Goal: Task Accomplishment & Management: Manage account settings

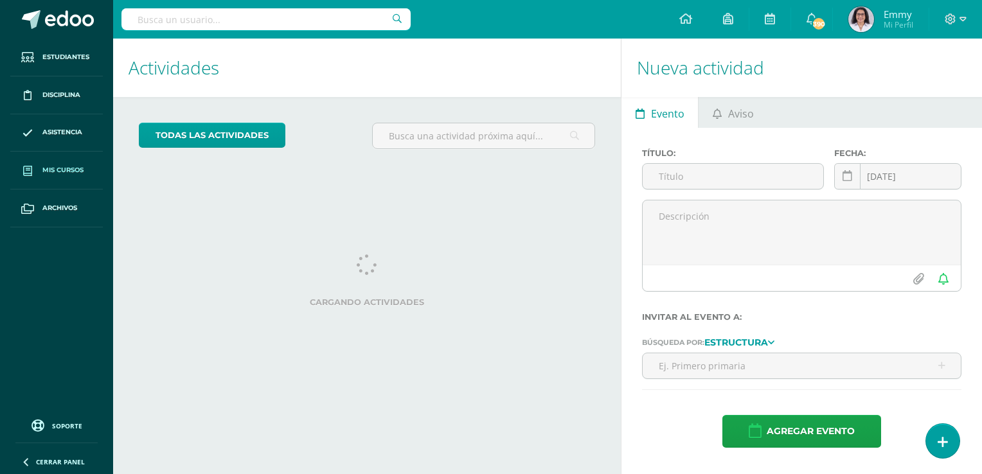
click at [67, 162] on link "Mis cursos" at bounding box center [56, 171] width 92 height 38
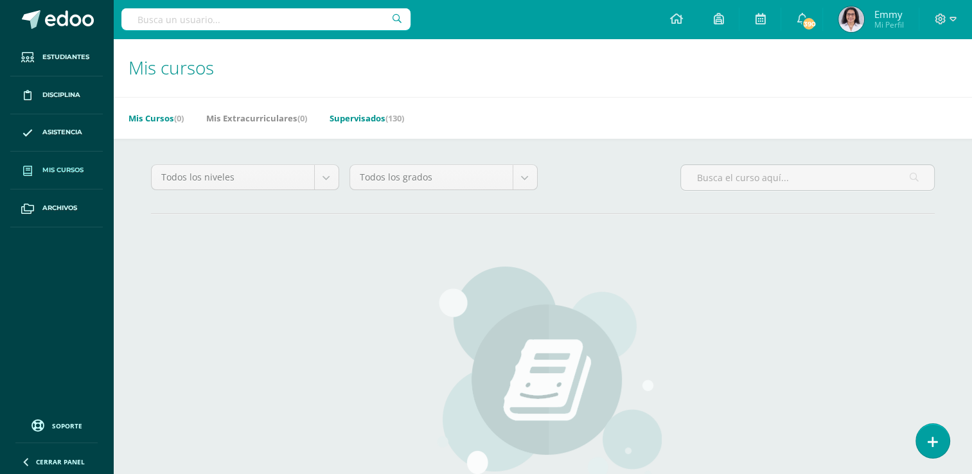
click at [367, 113] on link "Supervisados (130)" at bounding box center [367, 118] width 75 height 21
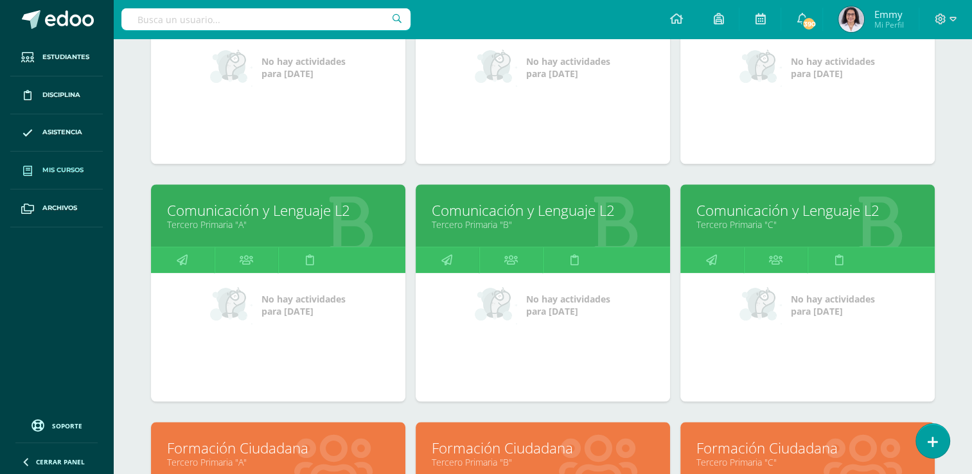
scroll to position [1007, 0]
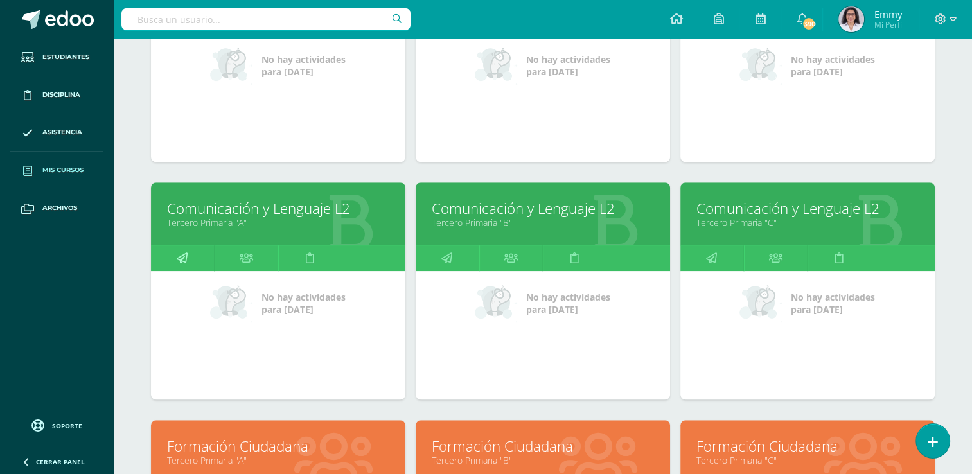
click at [186, 256] on icon at bounding box center [182, 257] width 11 height 25
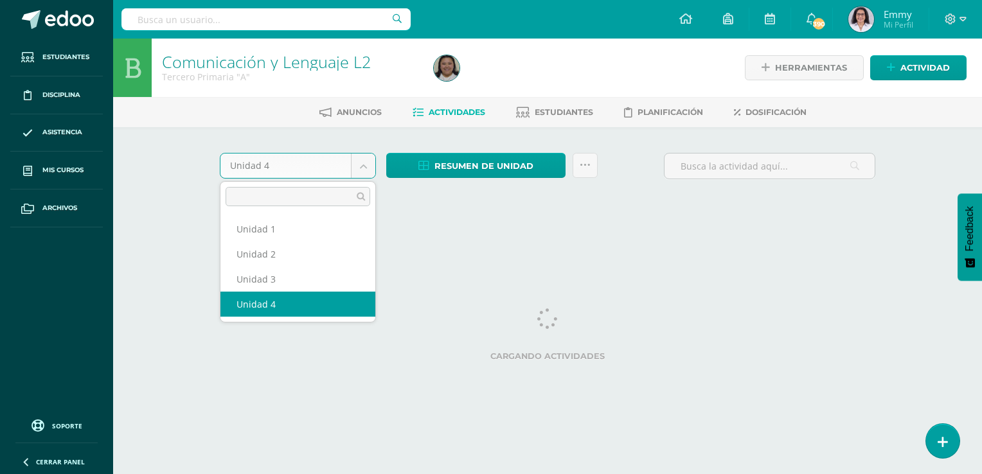
click at [362, 163] on body "Estudiantes Disciplina Asistencia Mis cursos Archivos Soporte Ayuda Reportar un…" at bounding box center [491, 120] width 982 height 240
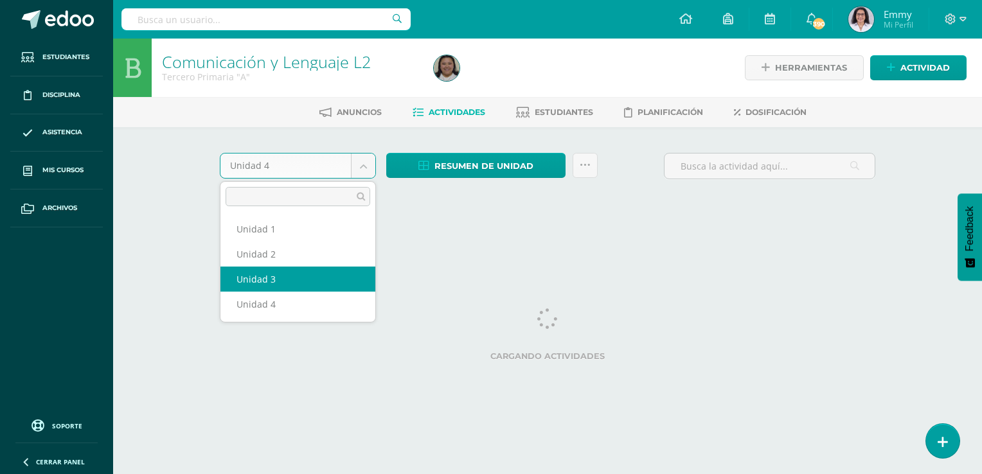
select select "Unidad 3"
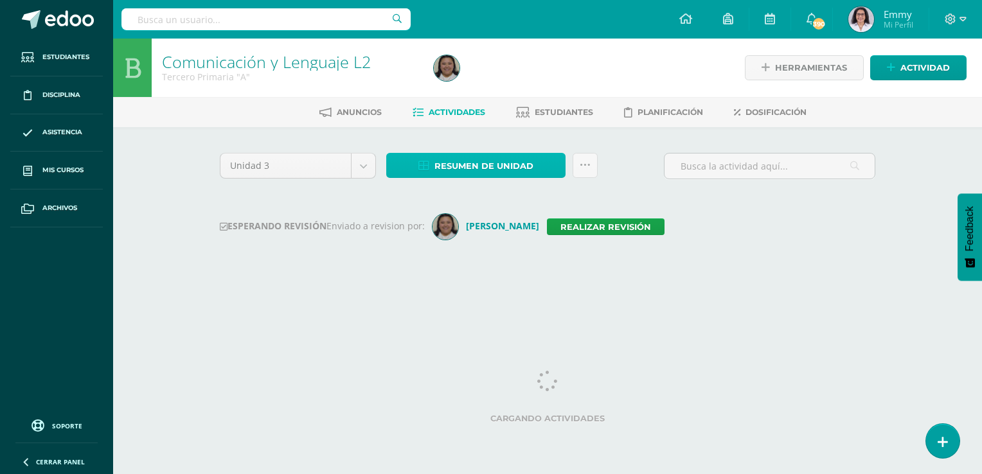
click at [465, 163] on span "Resumen de unidad" at bounding box center [483, 166] width 99 height 24
click at [471, 78] on div at bounding box center [566, 68] width 277 height 58
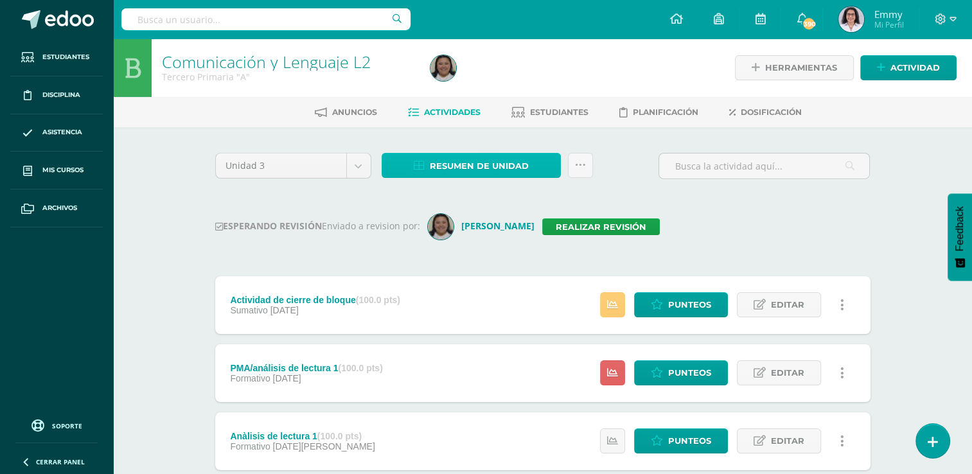
click at [473, 166] on span "Resumen de unidad" at bounding box center [479, 166] width 99 height 24
click at [500, 161] on span "Resumen de unidad" at bounding box center [479, 166] width 99 height 24
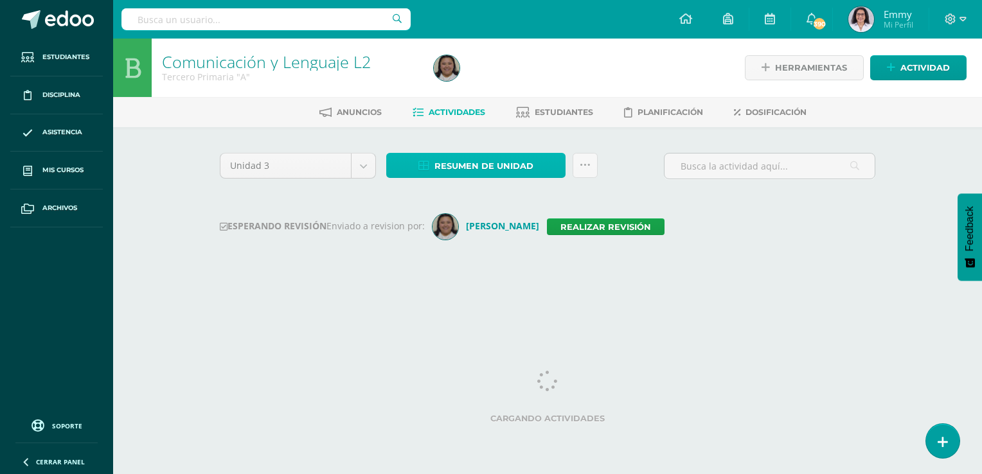
click at [479, 166] on span "Resumen de unidad" at bounding box center [483, 166] width 99 height 24
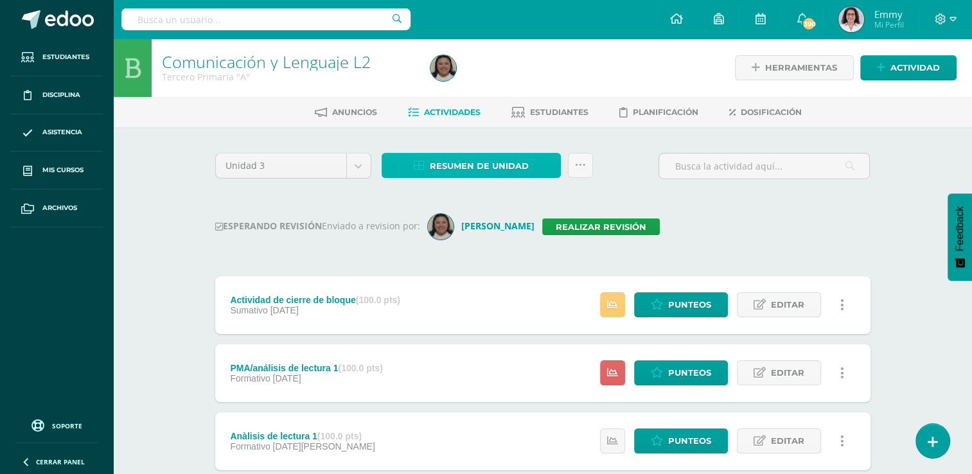
click at [496, 155] on span "Resumen de unidad" at bounding box center [479, 166] width 99 height 24
click at [518, 163] on span "Resumen de unidad" at bounding box center [479, 166] width 99 height 24
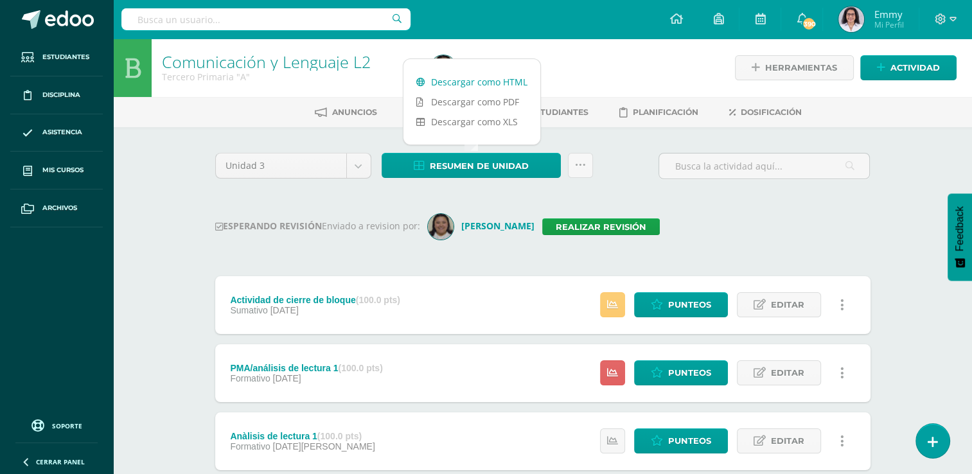
click at [495, 79] on link "Descargar como HTML" at bounding box center [471, 82] width 137 height 20
click at [247, 97] on div "Anuncios Actividades Estudiantes Planificación Dosificación" at bounding box center [558, 112] width 890 height 30
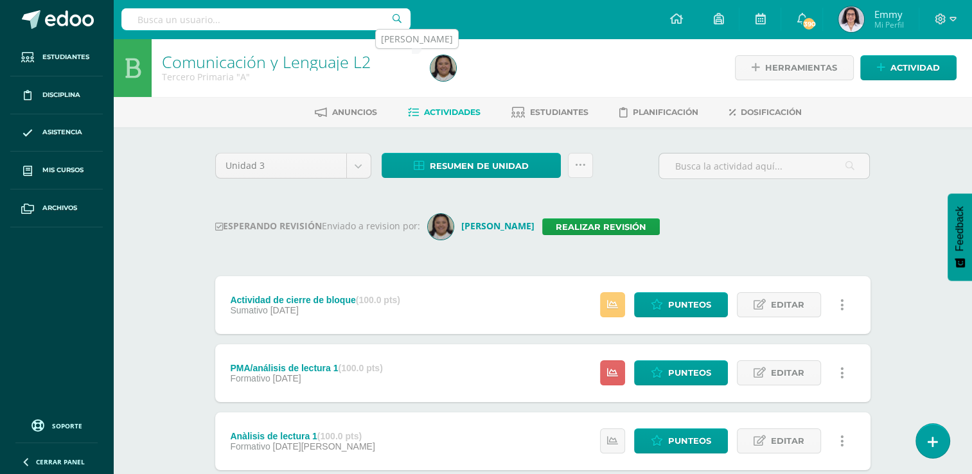
click at [449, 66] on img at bounding box center [443, 68] width 26 height 26
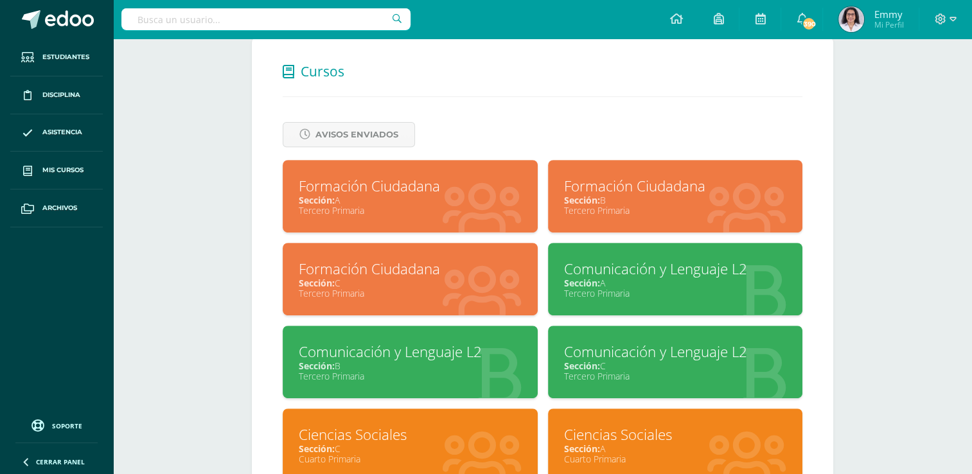
scroll to position [578, 0]
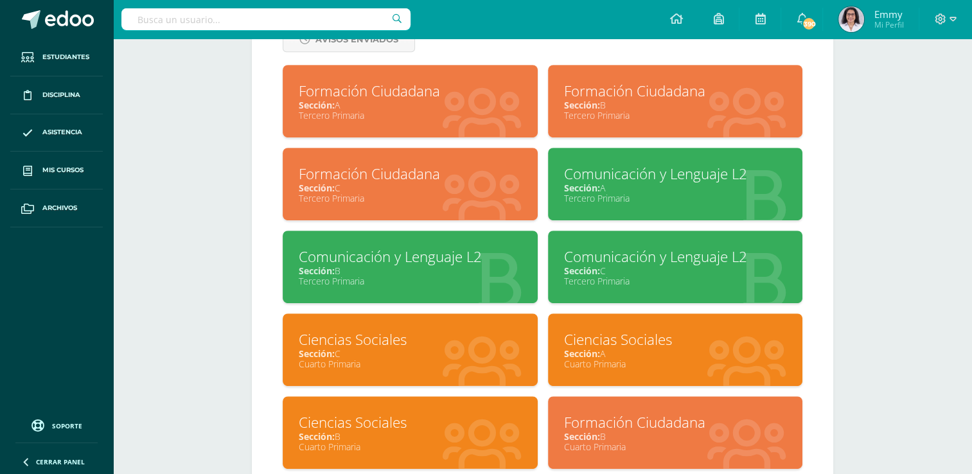
click at [475, 286] on div "Tercero Primaria" at bounding box center [410, 281] width 223 height 12
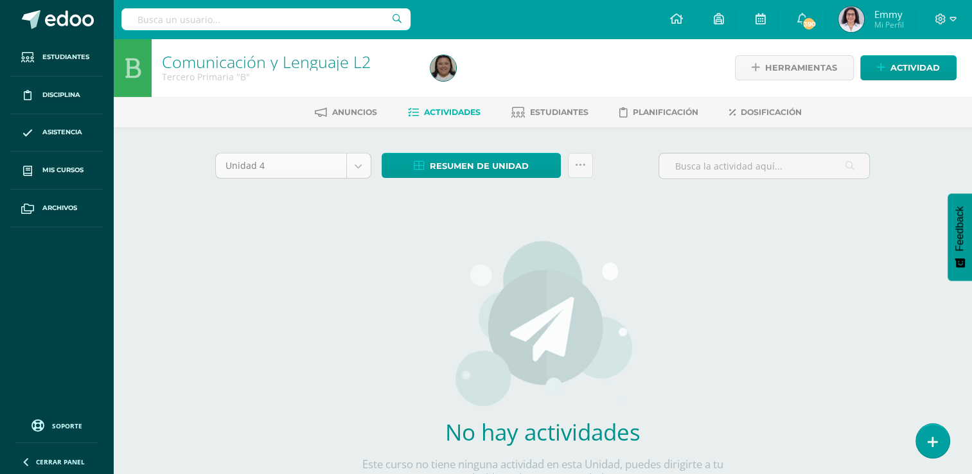
click at [360, 159] on body "Estudiantes Disciplina Asistencia Mis cursos Archivos Soporte Ayuda Reportar un…" at bounding box center [486, 276] width 972 height 552
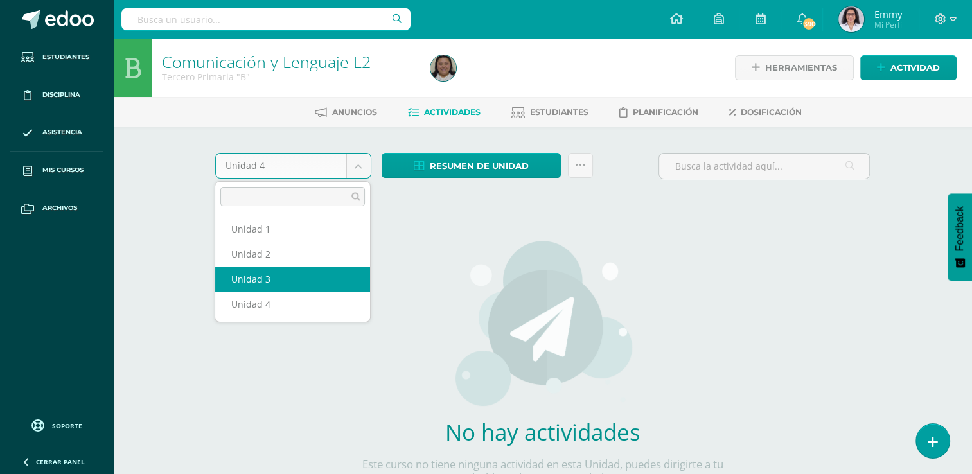
select select "Unidad 3"
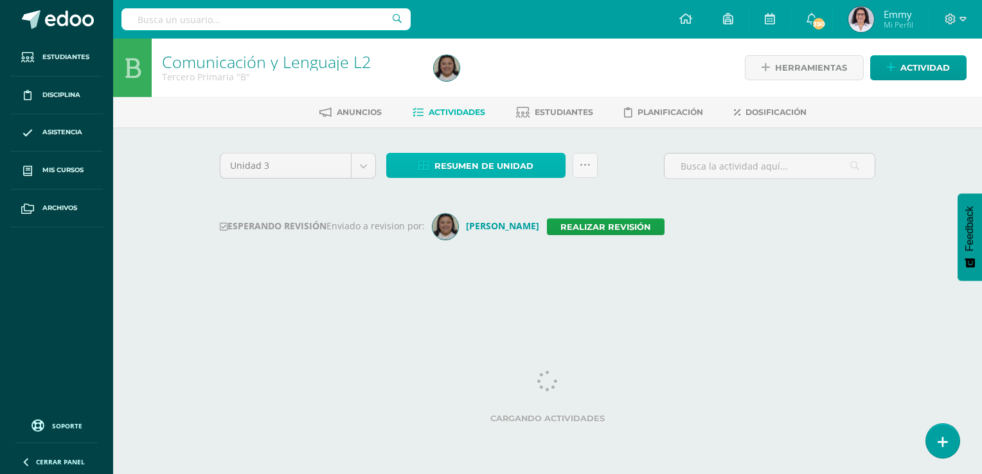
click at [475, 165] on span "Resumen de unidad" at bounding box center [483, 166] width 99 height 24
click at [477, 164] on span "Resumen de unidad" at bounding box center [483, 166] width 99 height 24
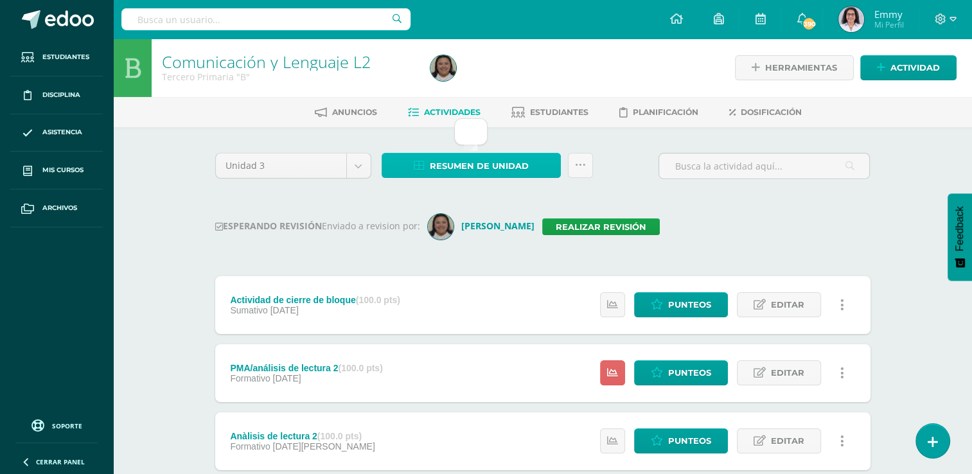
click at [477, 164] on span "Resumen de unidad" at bounding box center [479, 166] width 99 height 24
click at [508, 161] on span "Resumen de unidad" at bounding box center [479, 166] width 99 height 24
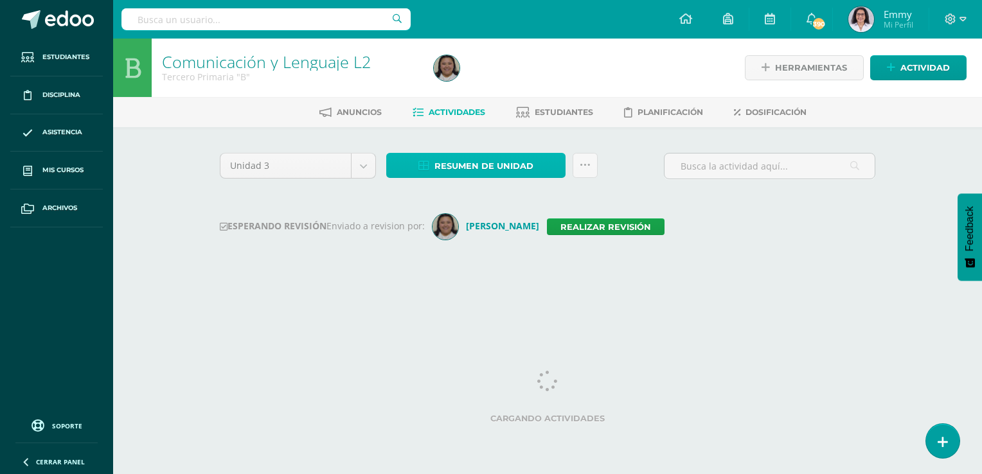
click at [508, 161] on span "Resumen de unidad" at bounding box center [483, 166] width 99 height 24
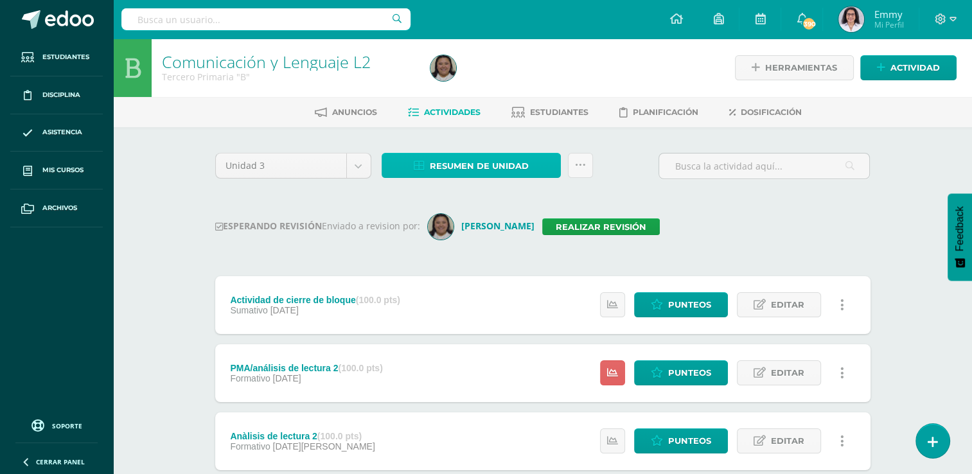
click at [513, 159] on span "Resumen de unidad" at bounding box center [479, 166] width 99 height 24
click at [472, 160] on span "Resumen de unidad" at bounding box center [479, 166] width 99 height 24
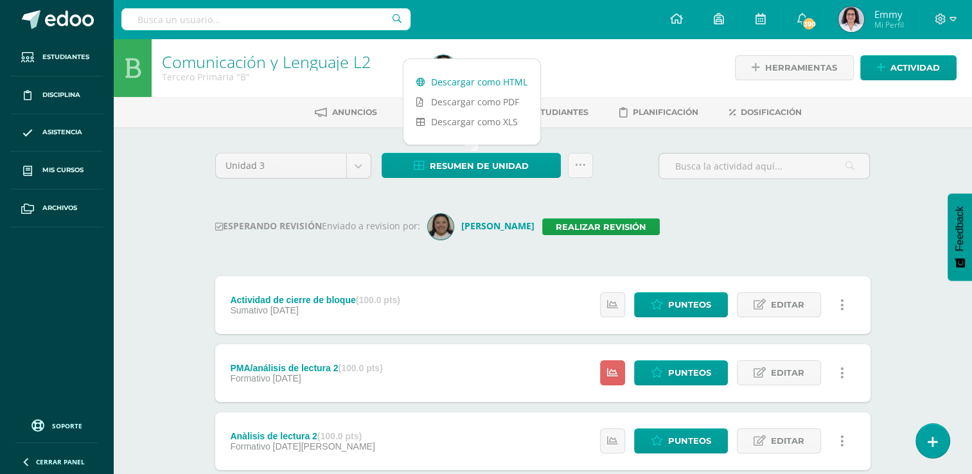
click at [474, 77] on link "Descargar como HTML" at bounding box center [471, 82] width 137 height 20
click at [394, 71] on div "Tercero Primaria "B"" at bounding box center [288, 77] width 253 height 12
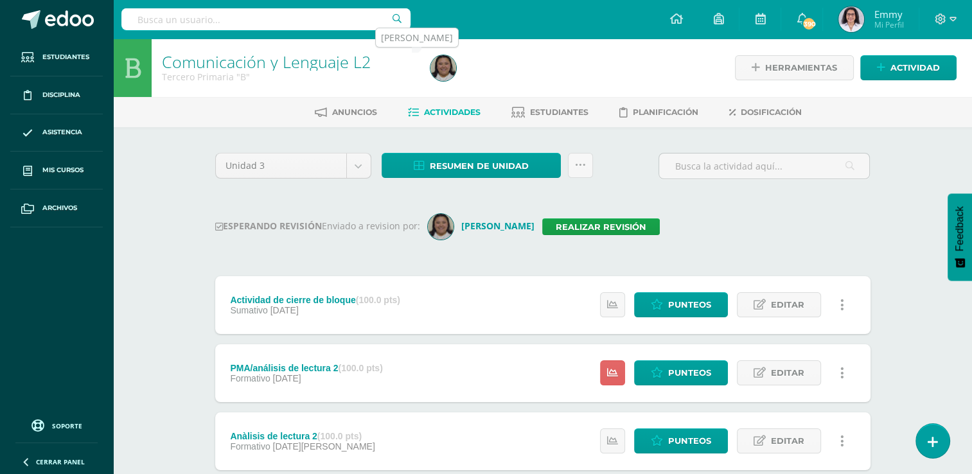
click at [439, 60] on img at bounding box center [443, 68] width 26 height 26
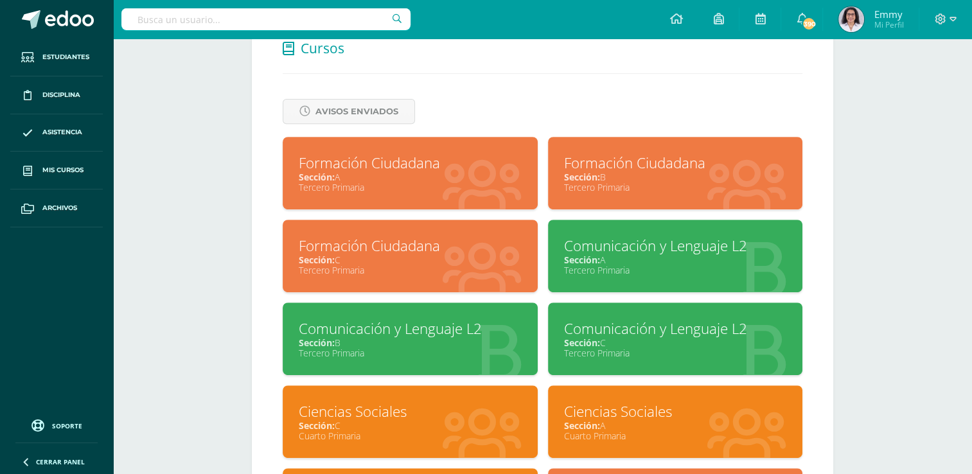
scroll to position [514, 0]
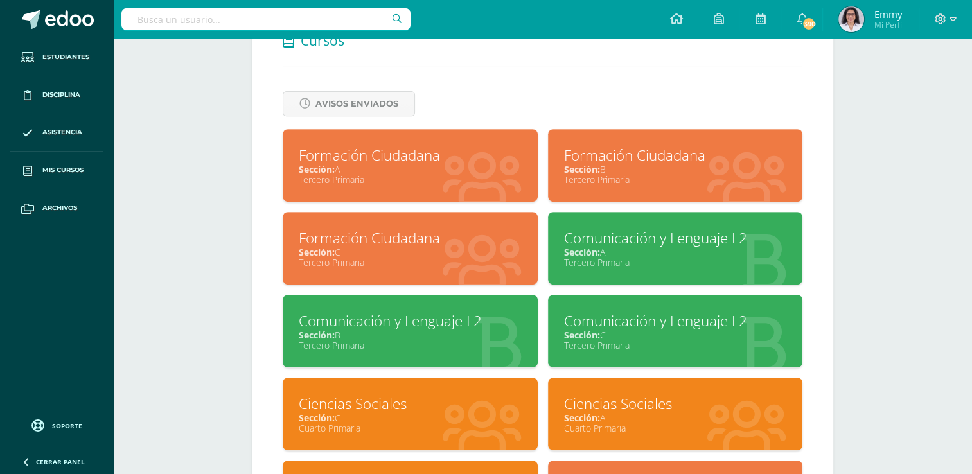
click at [674, 315] on div "Comunicación y Lenguaje L2" at bounding box center [675, 321] width 223 height 20
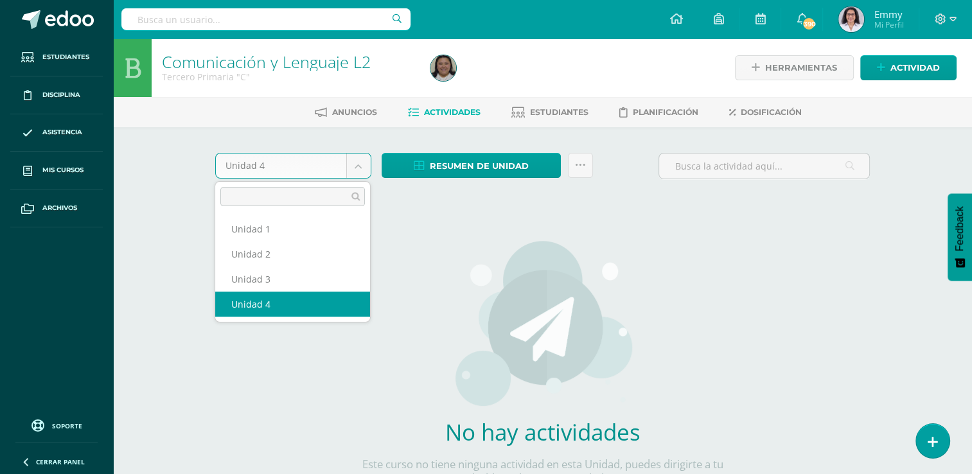
click at [357, 170] on body "Estudiantes Disciplina Asistencia Mis cursos Archivos Soporte Ayuda Reportar un…" at bounding box center [486, 276] width 972 height 552
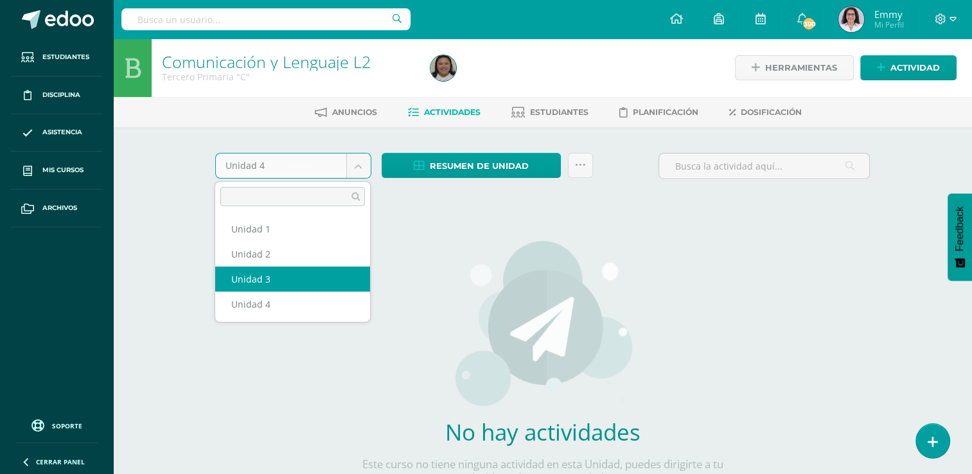
select select "Unidad 3"
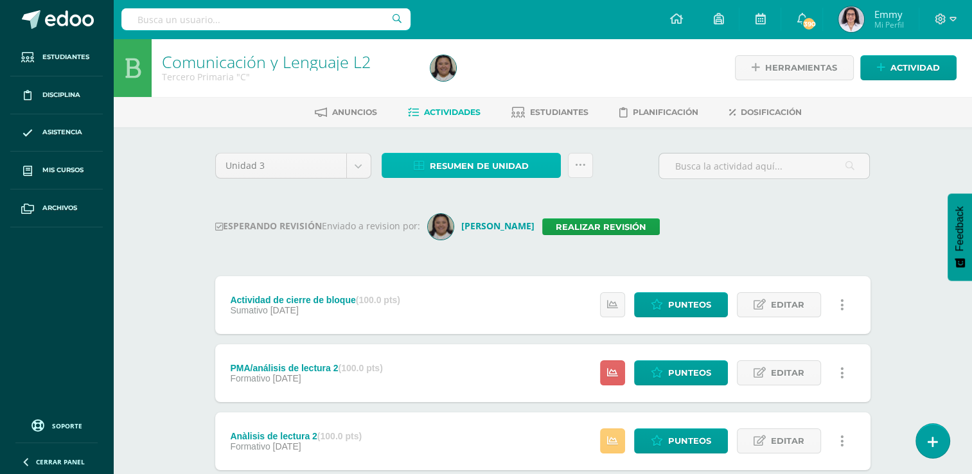
click at [527, 160] on span "Resumen de unidad" at bounding box center [479, 166] width 99 height 24
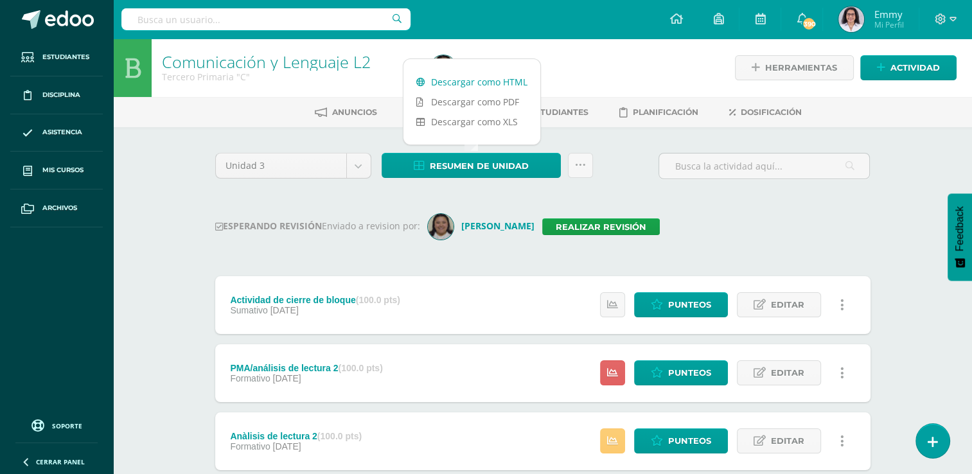
click at [475, 80] on link "Descargar como HTML" at bounding box center [471, 82] width 137 height 20
click at [170, 181] on div "Comunicación y Lenguaje L2 Tercero Primaria "C" Herramientas Detalle de asisten…" at bounding box center [542, 433] width 859 height 789
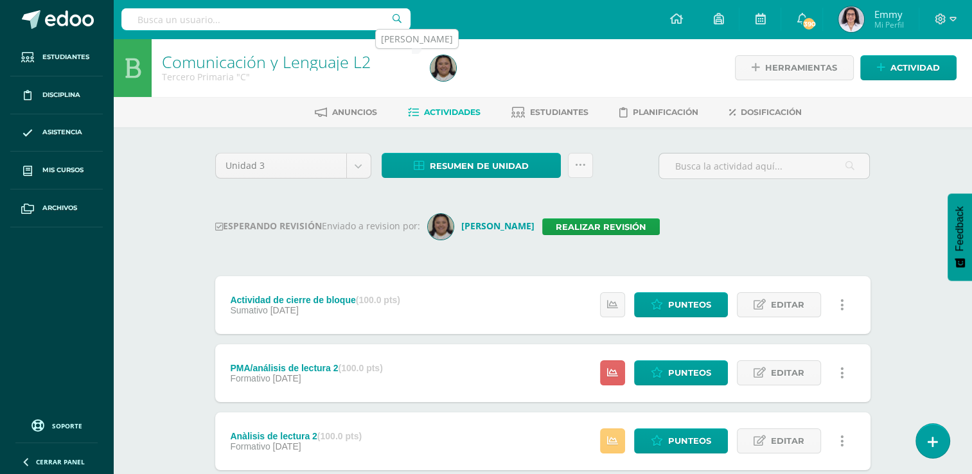
click at [439, 68] on img at bounding box center [443, 68] width 26 height 26
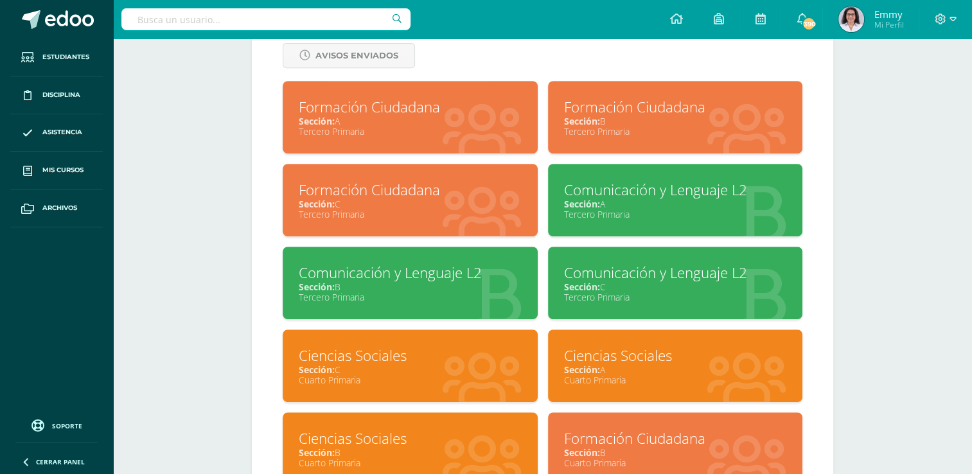
scroll to position [514, 0]
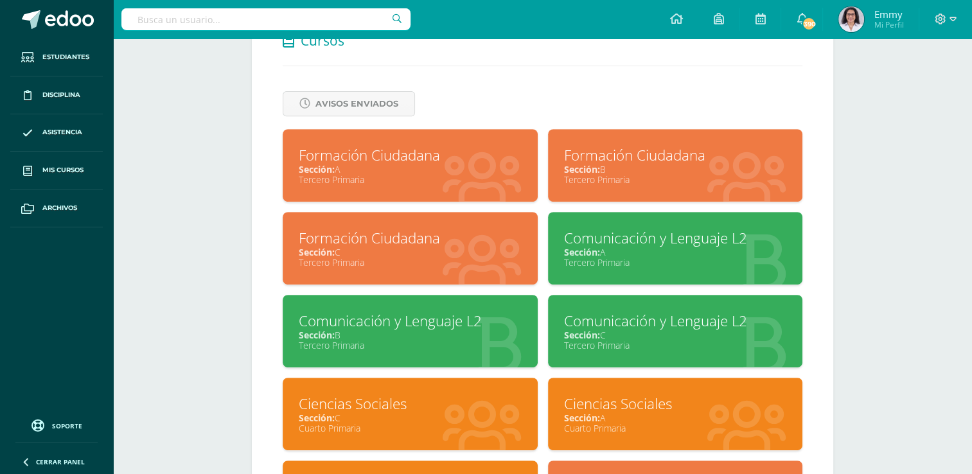
click at [414, 173] on div "Sección: A" at bounding box center [410, 169] width 223 height 12
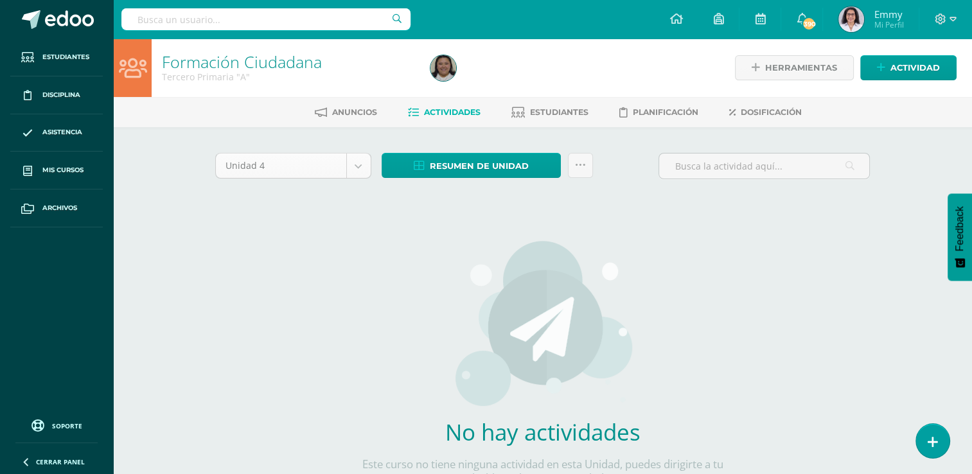
click at [357, 168] on body "Estudiantes Disciplina Asistencia Mis cursos Archivos Soporte Ayuda Reportar un…" at bounding box center [486, 276] width 972 height 552
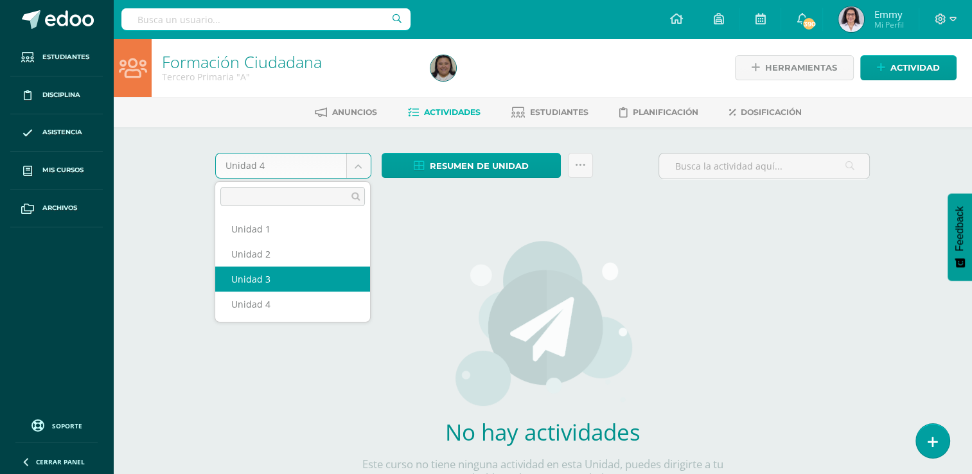
select select "Unidad 3"
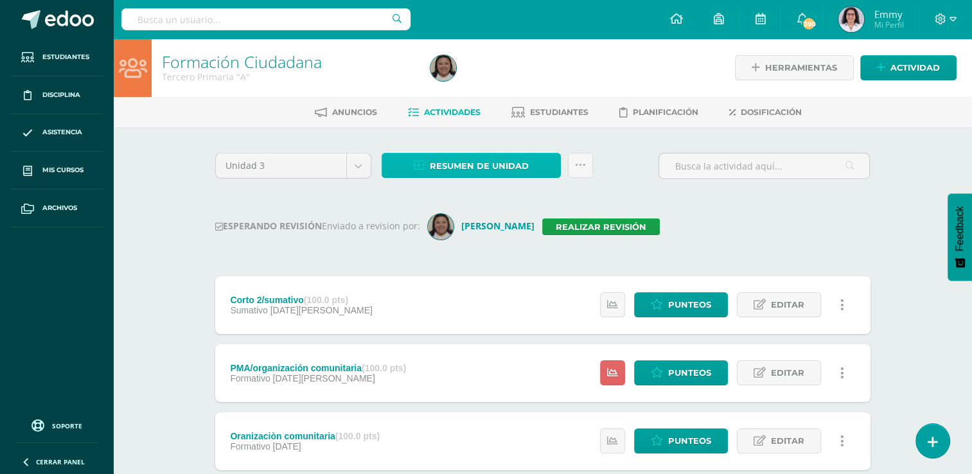
click at [479, 163] on span "Resumen de unidad" at bounding box center [479, 166] width 99 height 24
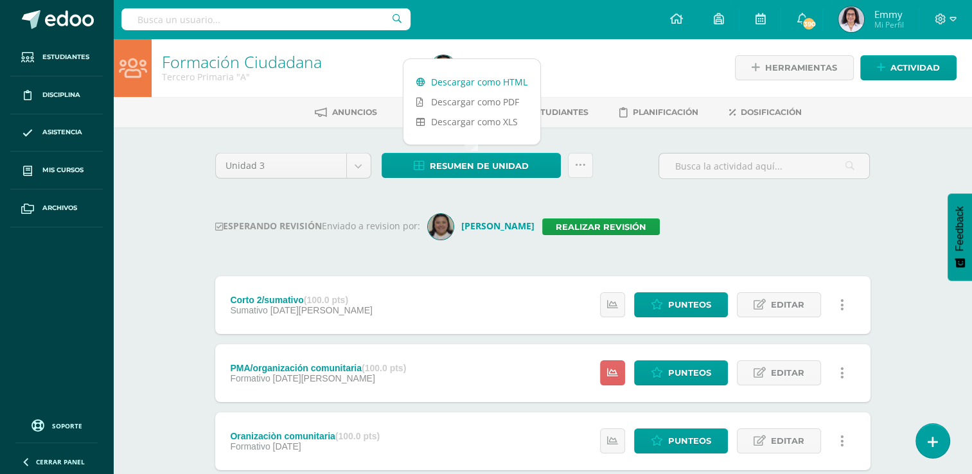
click at [463, 78] on link "Descargar como HTML" at bounding box center [471, 82] width 137 height 20
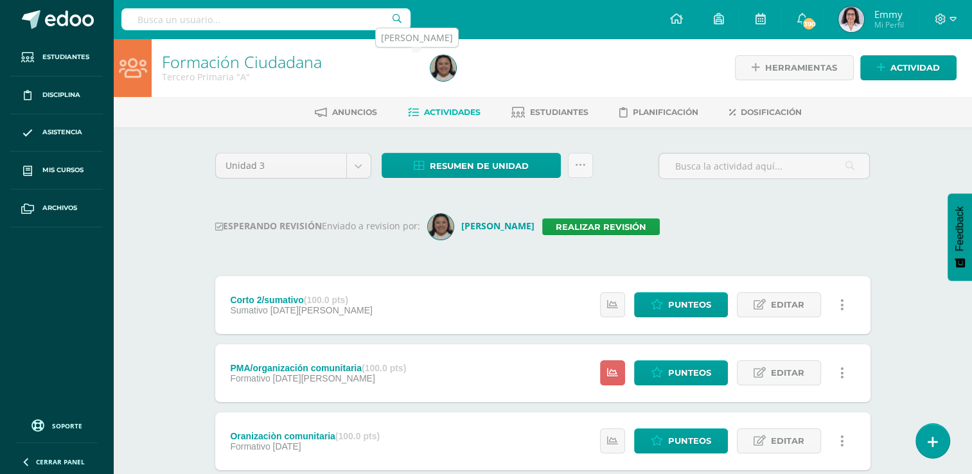
click at [446, 69] on img at bounding box center [443, 68] width 26 height 26
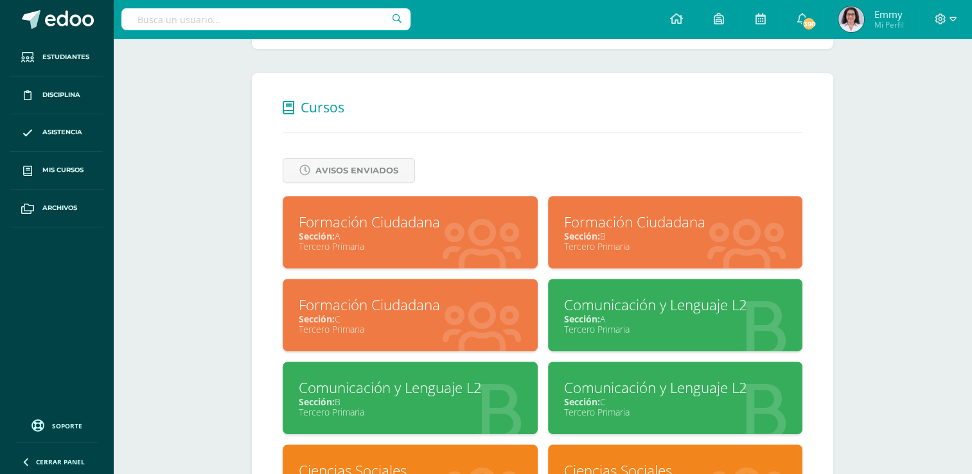
scroll to position [450, 0]
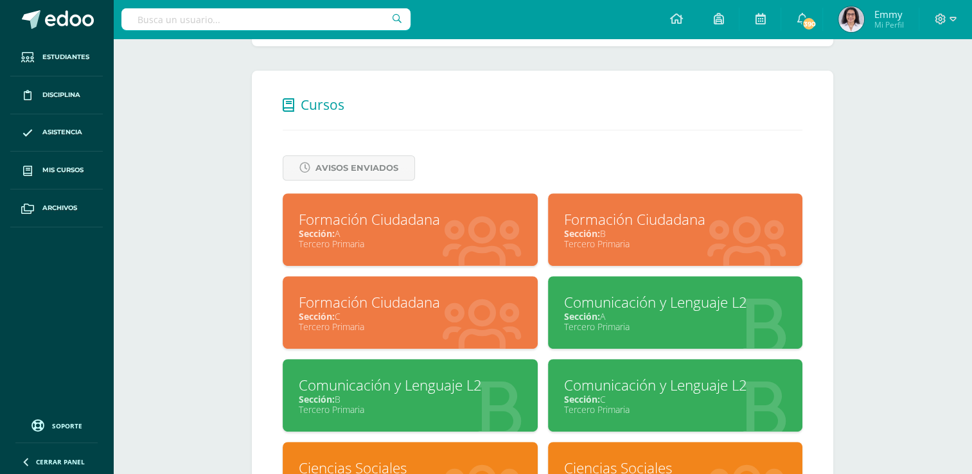
click at [681, 233] on div "Sección: B" at bounding box center [675, 233] width 223 height 12
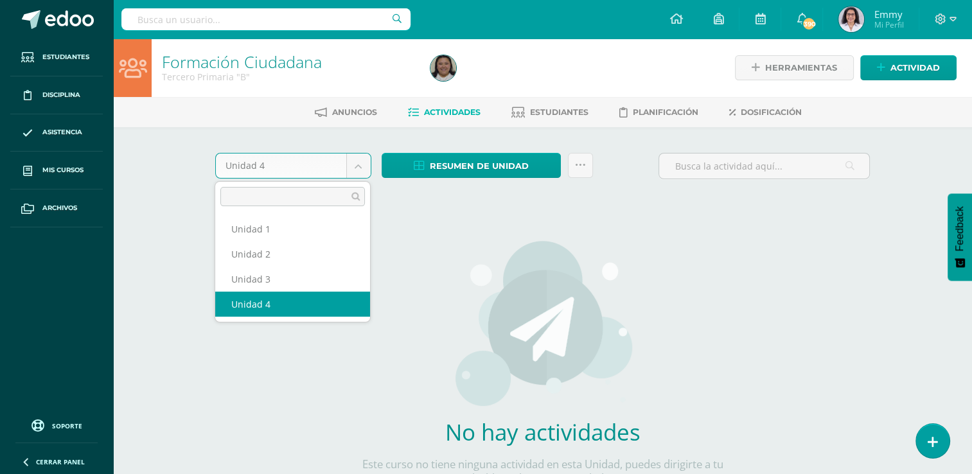
click at [362, 163] on body "Estudiantes Disciplina Asistencia Mis cursos Archivos Soporte Ayuda Reportar un…" at bounding box center [486, 276] width 972 height 552
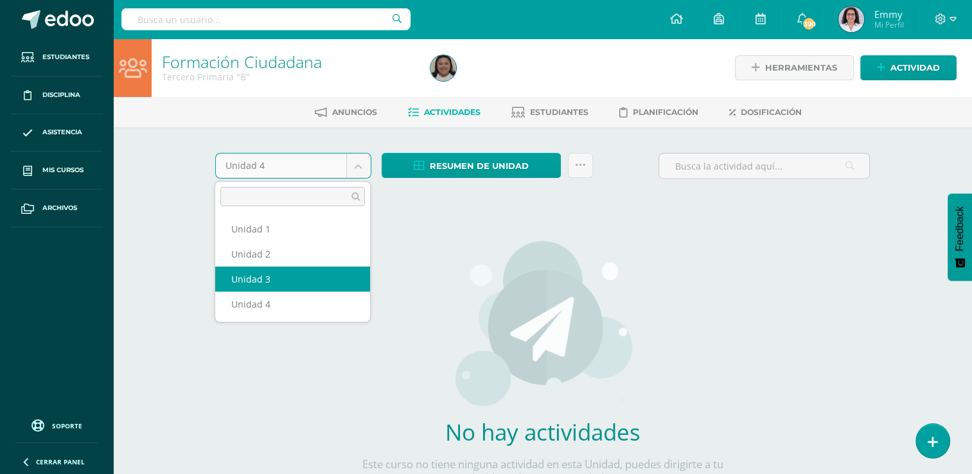
select select "Unidad 3"
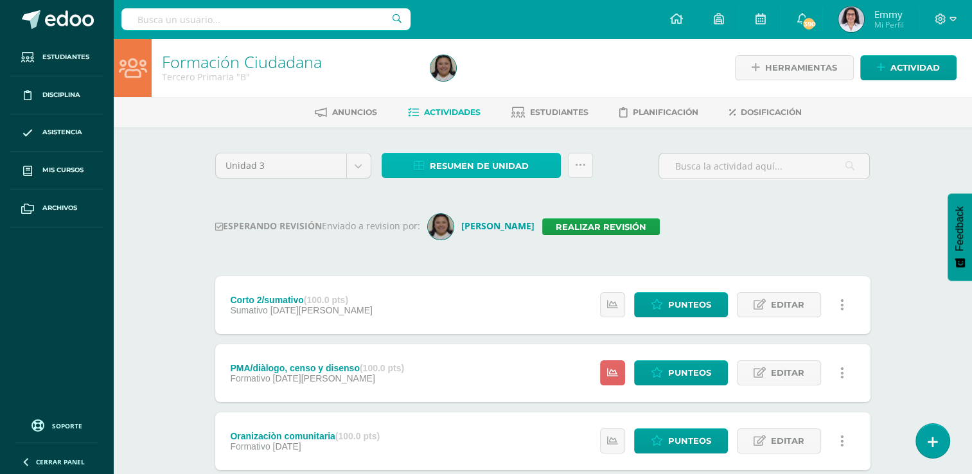
click at [491, 163] on span "Resumen de unidad" at bounding box center [479, 166] width 99 height 24
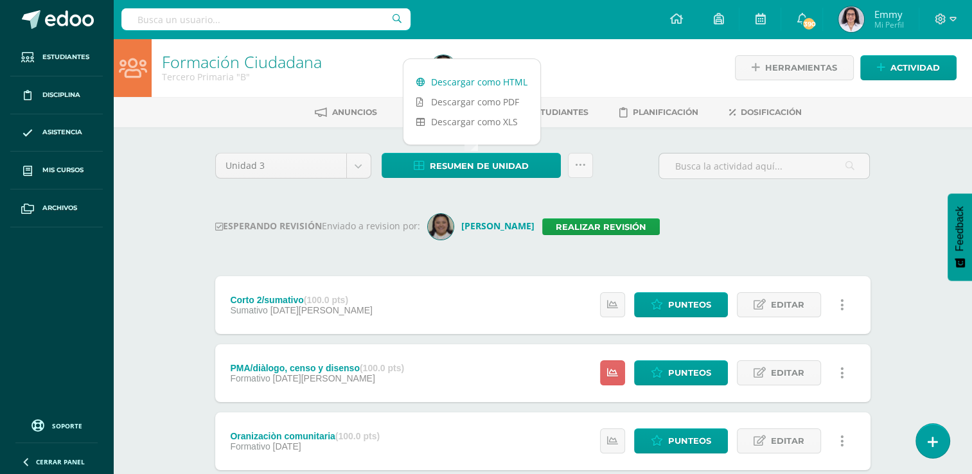
click at [500, 78] on link "Descargar como HTML" at bounding box center [471, 82] width 137 height 20
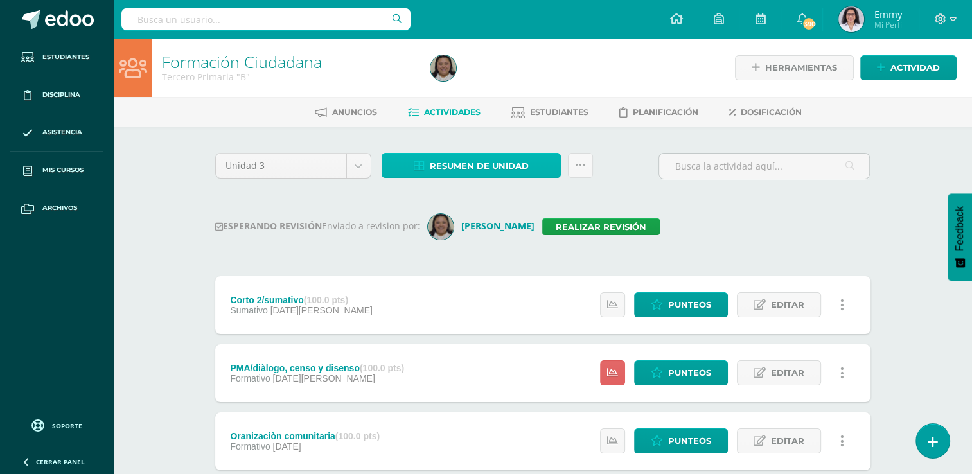
click at [508, 159] on span "Resumen de unidad" at bounding box center [479, 166] width 99 height 24
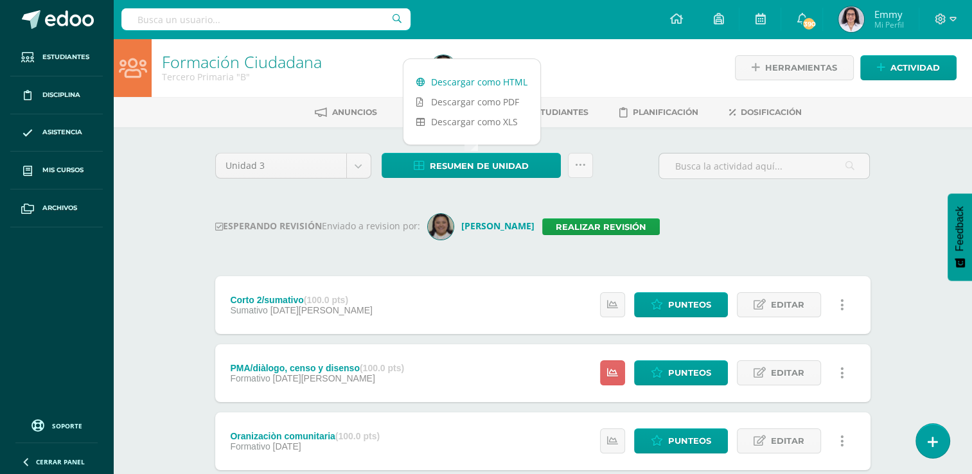
click at [488, 83] on link "Descargar como HTML" at bounding box center [471, 82] width 137 height 20
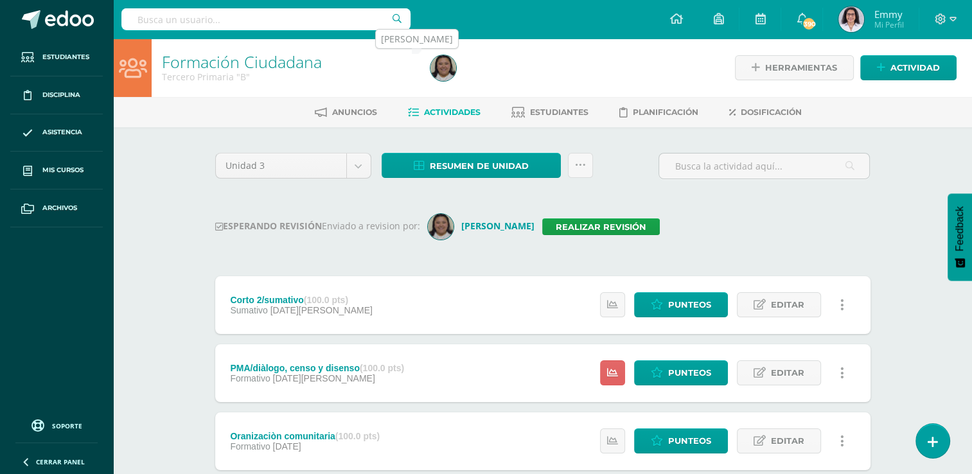
click at [444, 60] on img at bounding box center [443, 68] width 26 height 26
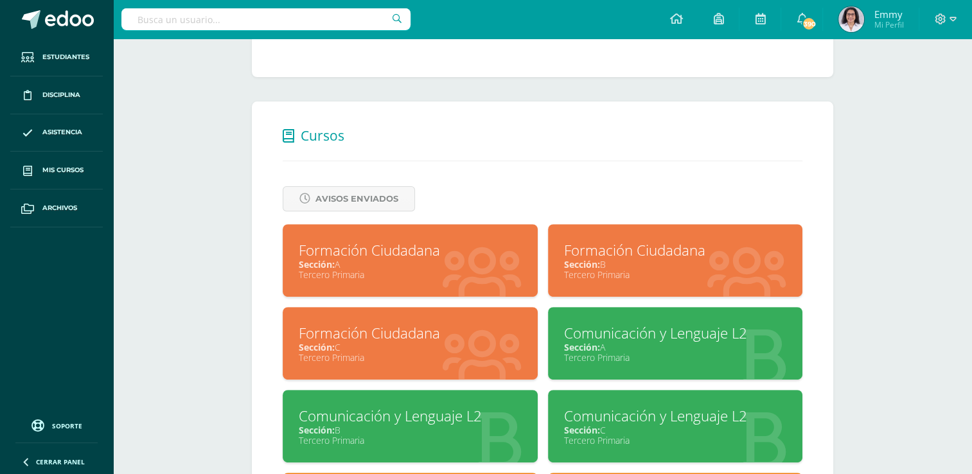
scroll to position [450, 0]
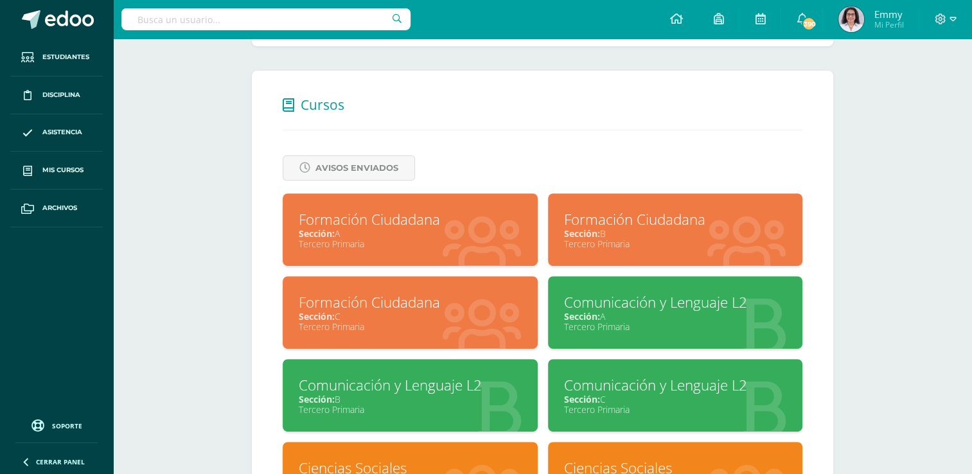
click at [445, 318] on div "Sección: C" at bounding box center [410, 316] width 223 height 12
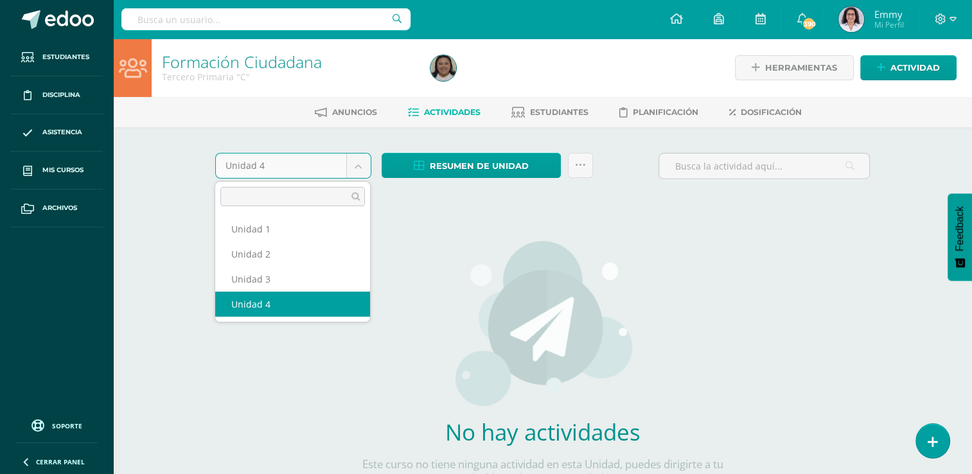
click at [362, 163] on body "Estudiantes Disciplina Asistencia Mis cursos Archivos Soporte Ayuda Reportar un…" at bounding box center [486, 276] width 972 height 552
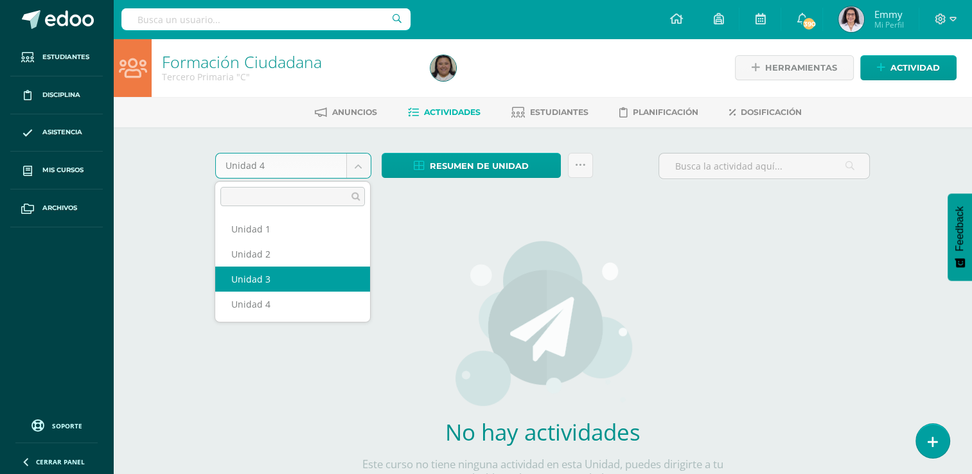
select select "Unidad 3"
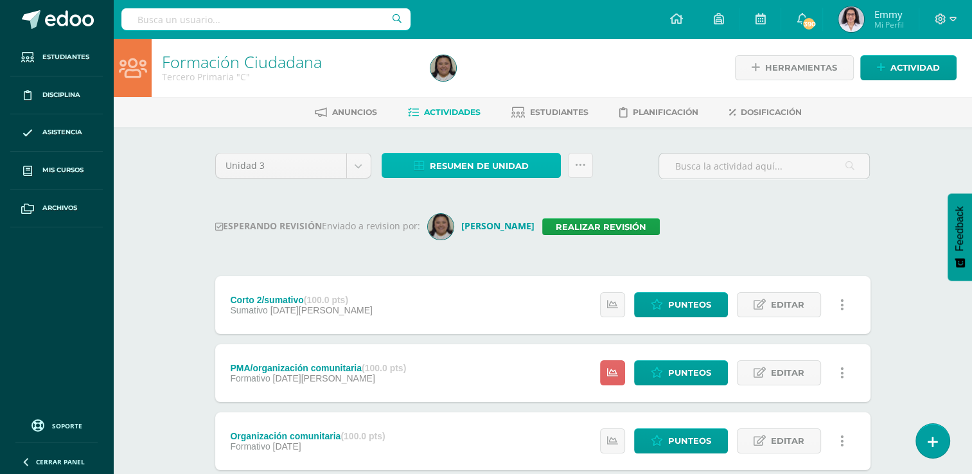
click at [515, 161] on span "Resumen de unidad" at bounding box center [479, 166] width 99 height 24
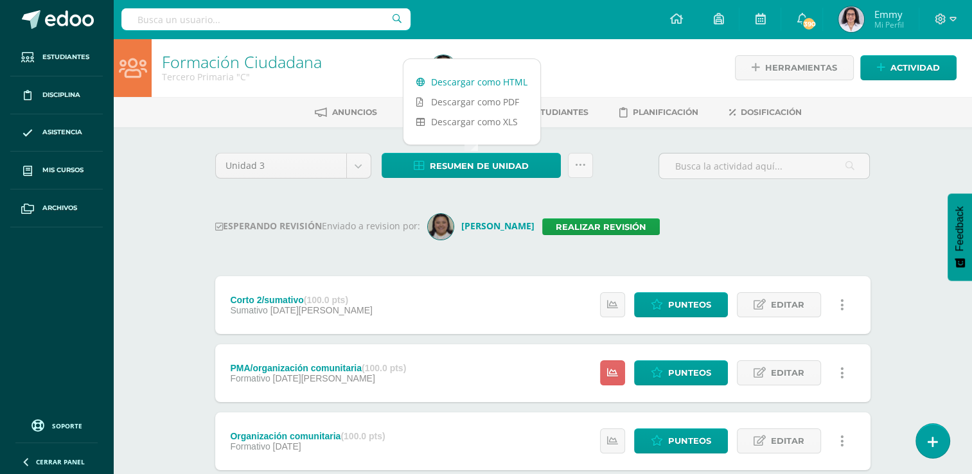
click at [507, 78] on link "Descargar como HTML" at bounding box center [471, 82] width 137 height 20
click at [337, 62] on h1 "Formación Ciudadana" at bounding box center [288, 62] width 253 height 18
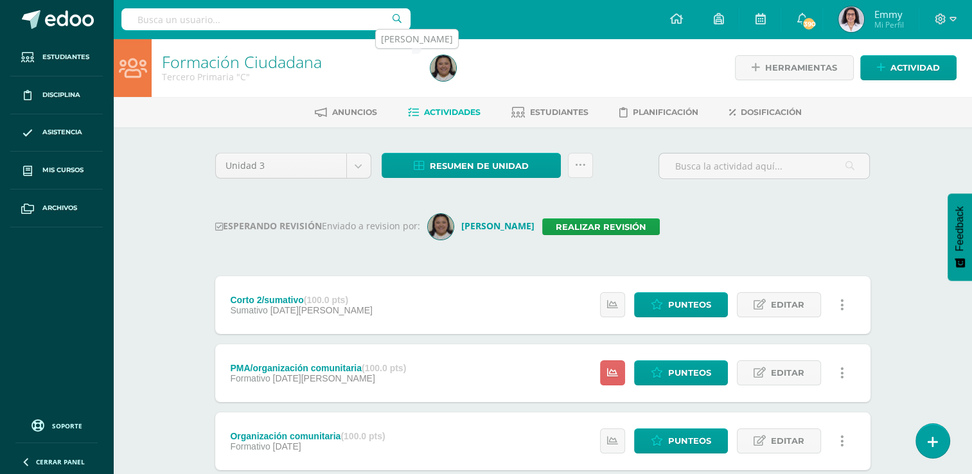
click at [439, 67] on img at bounding box center [443, 68] width 26 height 26
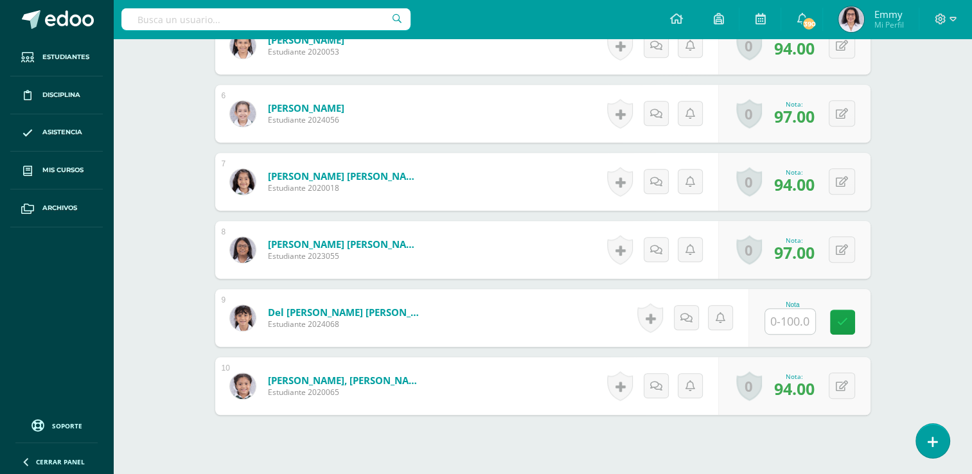
scroll to position [714, 0]
click at [790, 317] on input "text" at bounding box center [796, 322] width 51 height 26
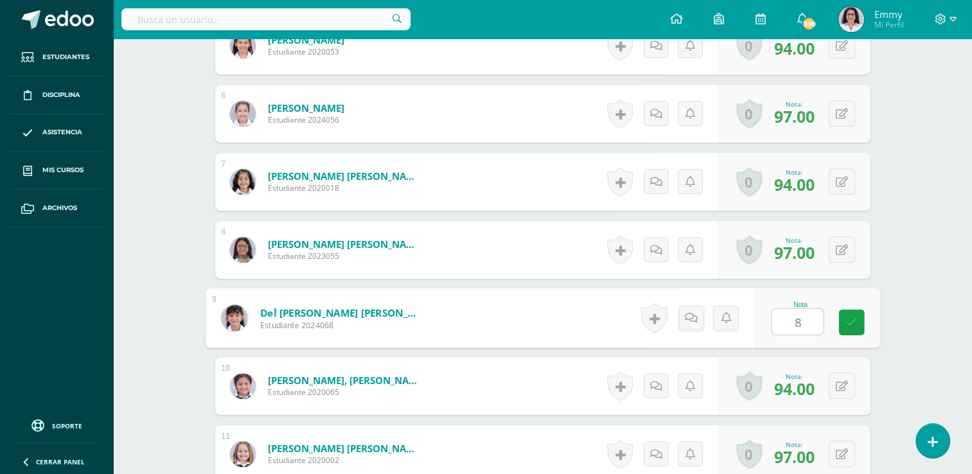
type input "80"
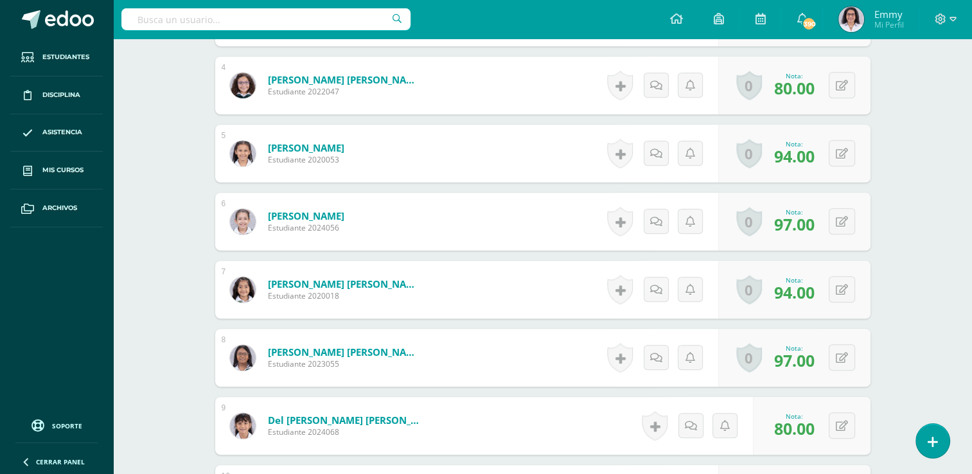
scroll to position [707, 0]
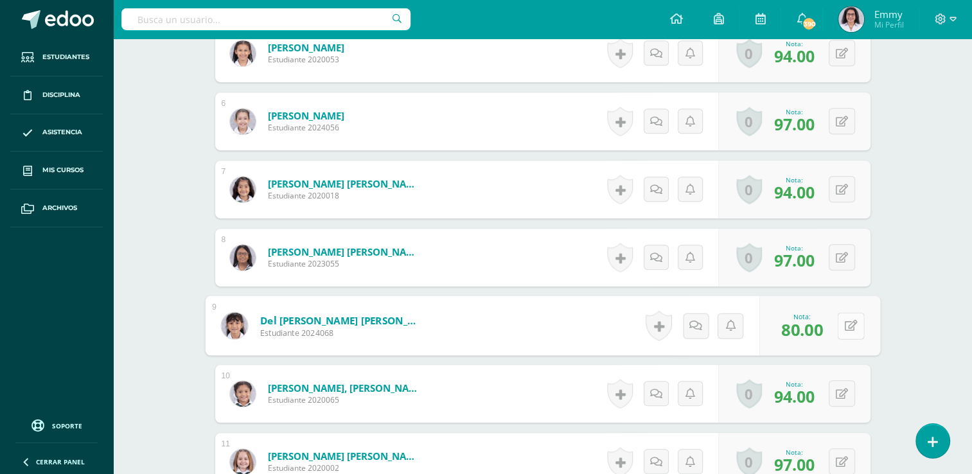
click at [848, 316] on button at bounding box center [850, 325] width 27 height 27
click at [824, 332] on link at bounding box center [817, 330] width 26 height 26
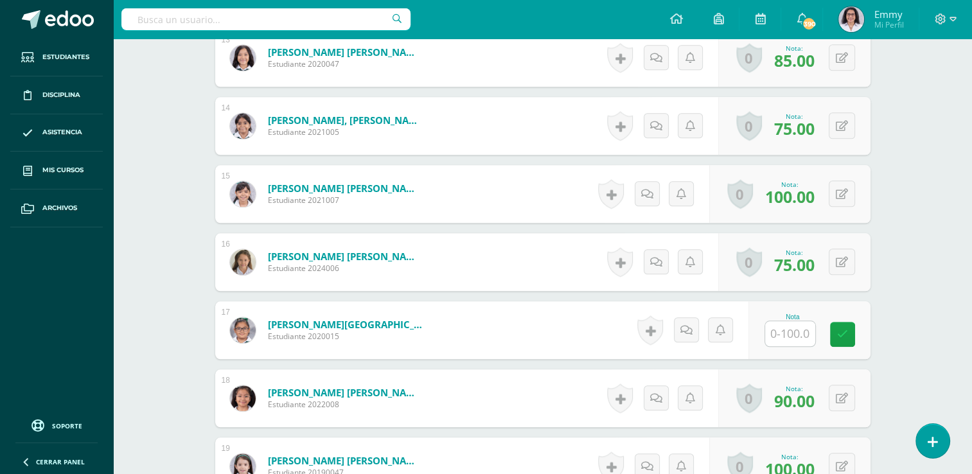
scroll to position [1247, 0]
click at [789, 339] on input "text" at bounding box center [796, 334] width 51 height 26
type input "90"
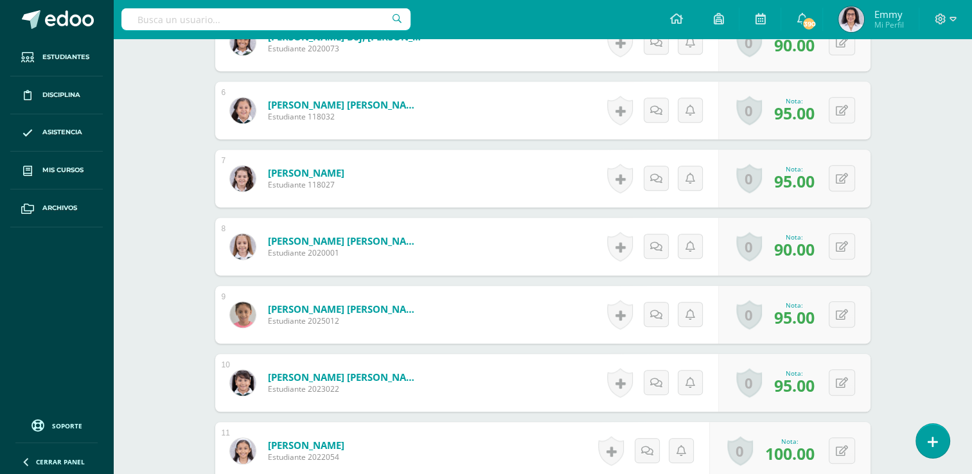
scroll to position [669, 0]
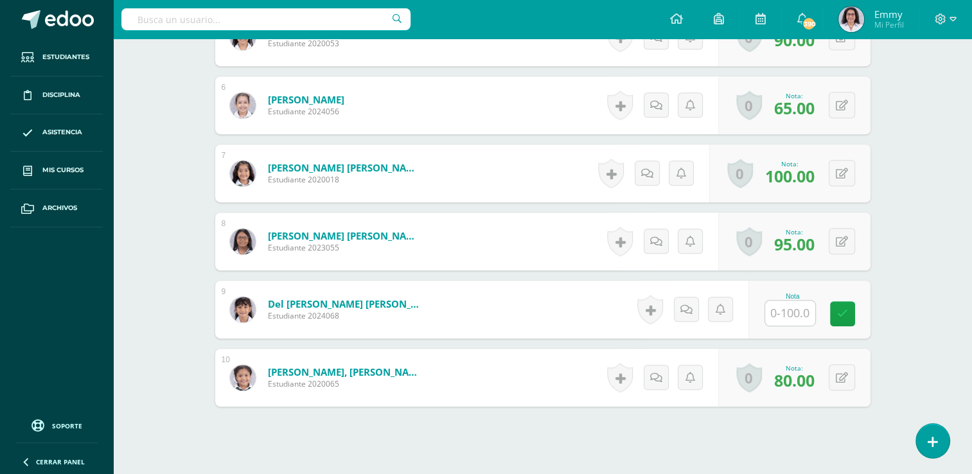
scroll to position [723, 0]
click at [793, 309] on input "text" at bounding box center [790, 312] width 50 height 25
type input "80"
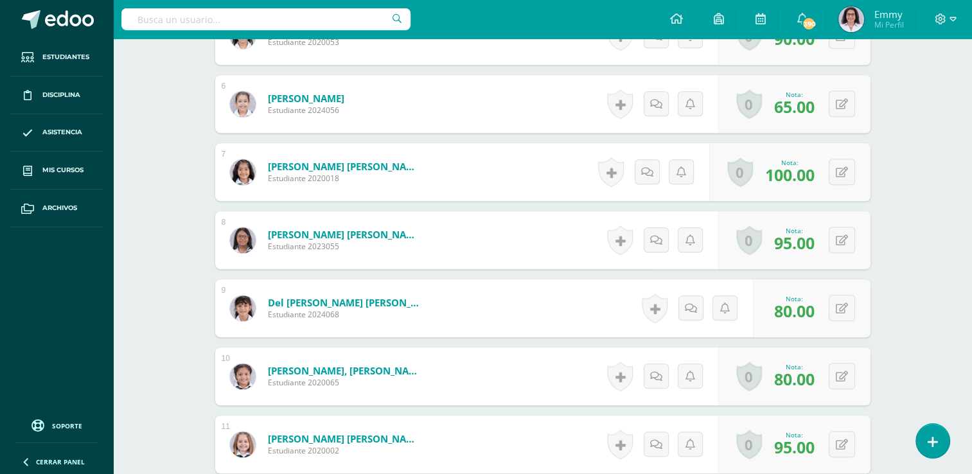
scroll to position [725, 0]
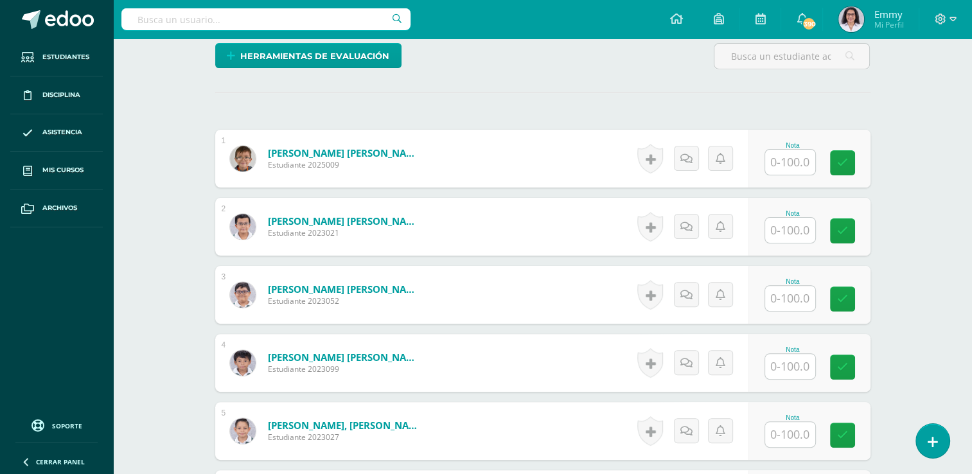
scroll to position [330, 0]
click at [780, 155] on input "text" at bounding box center [790, 161] width 50 height 25
type input "95"
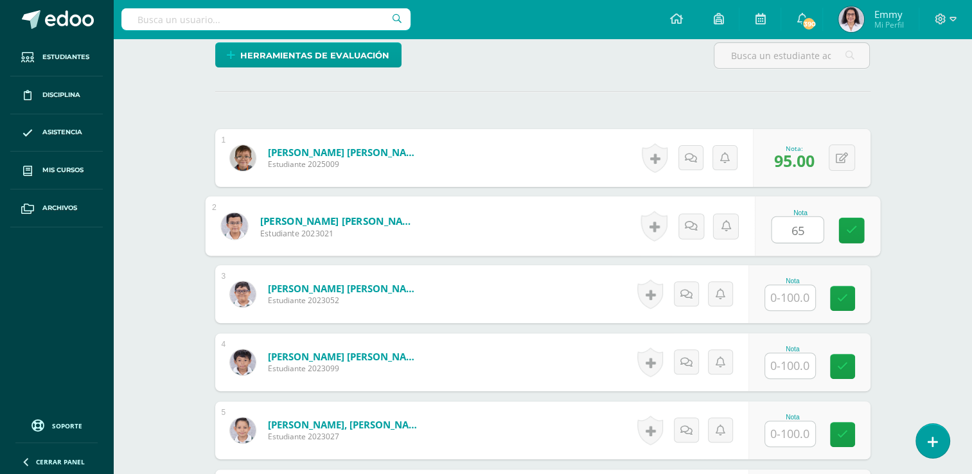
type input "65"
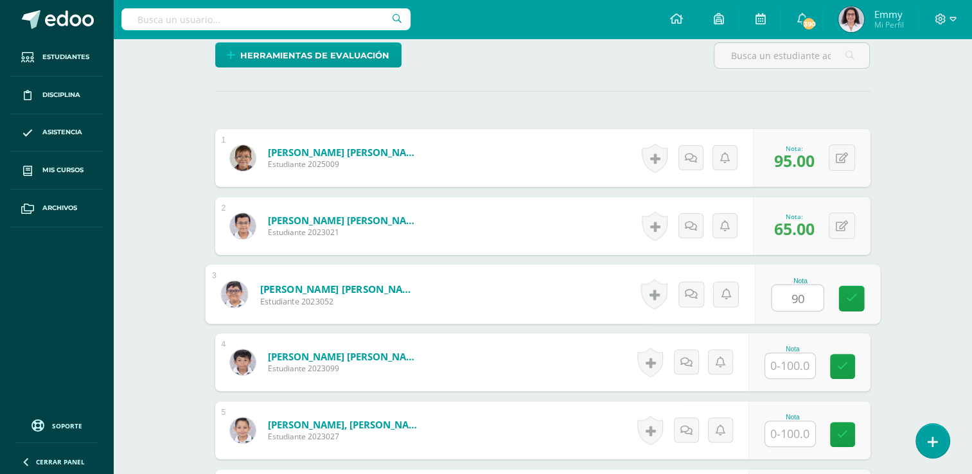
type input "90"
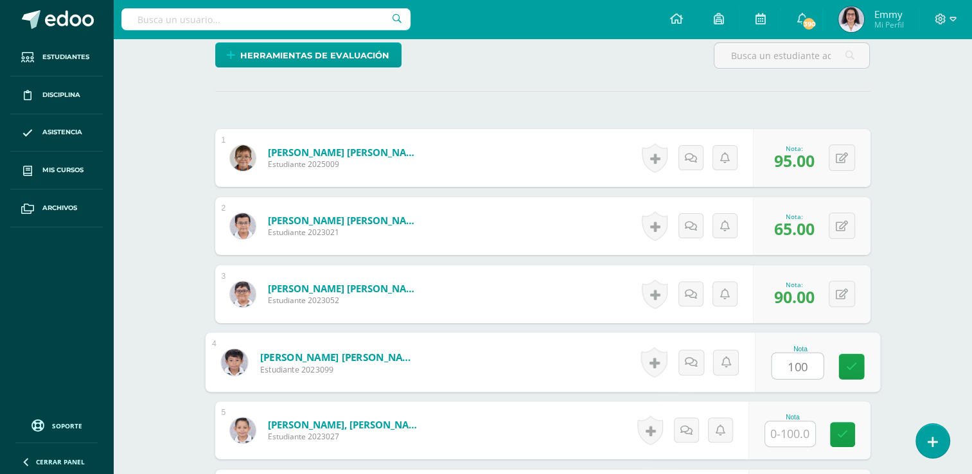
type input "100"
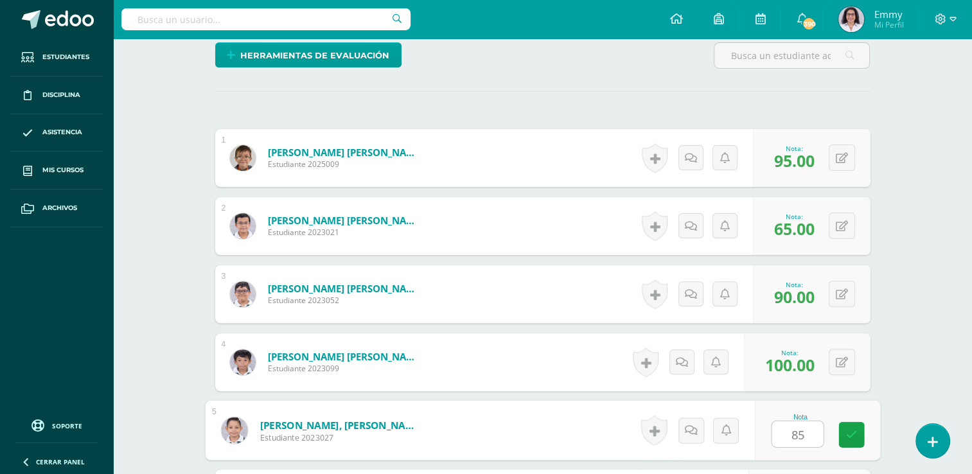
type input "85"
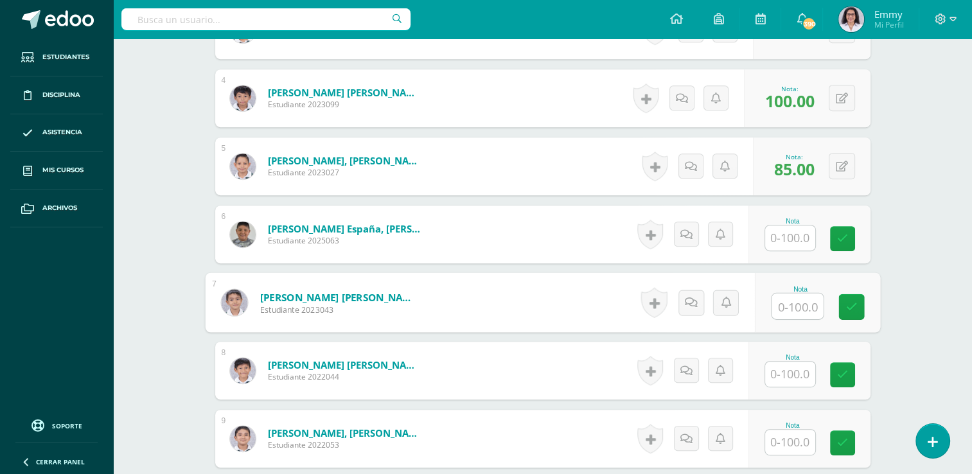
click at [789, 297] on input "text" at bounding box center [796, 307] width 51 height 26
type input "70"
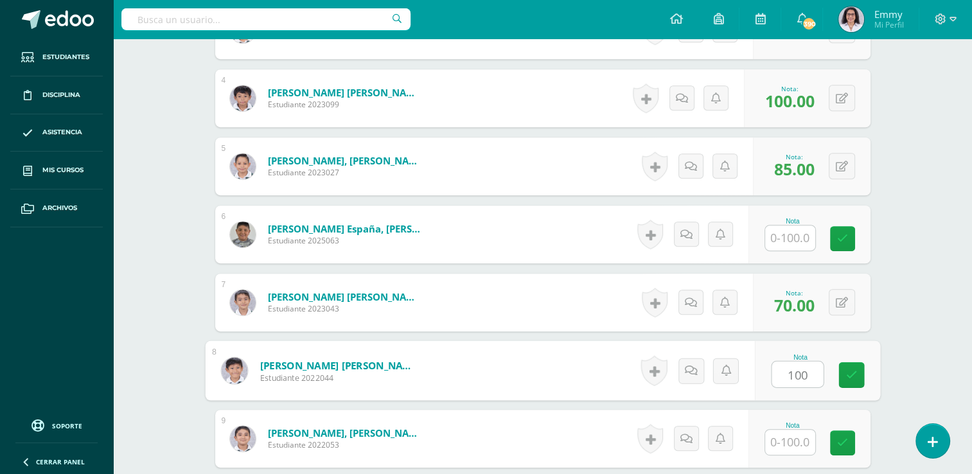
type input "100"
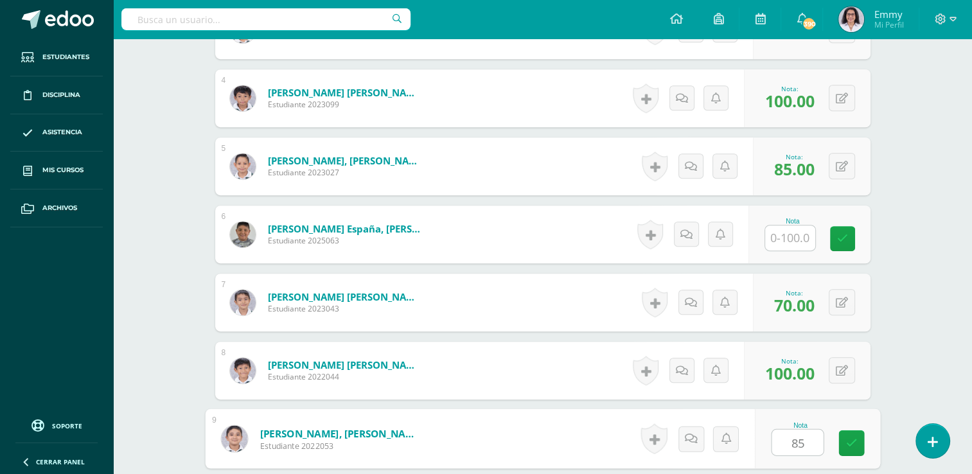
type input "85"
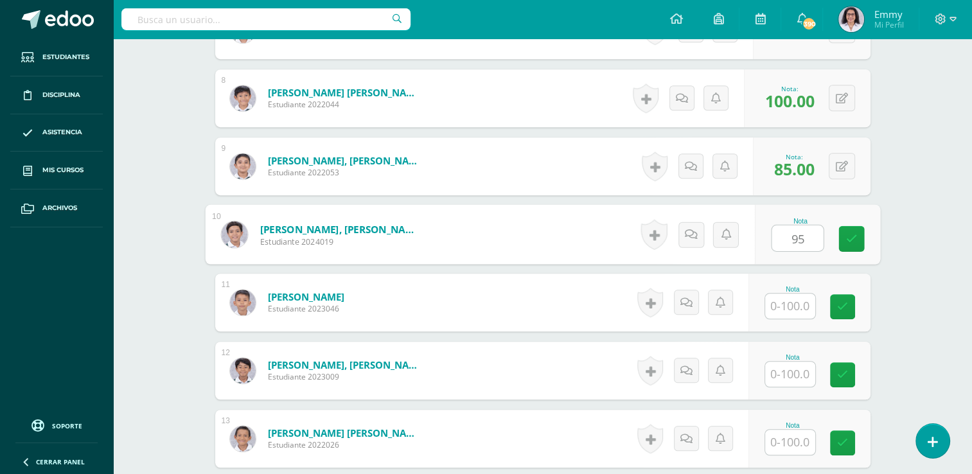
type input "95"
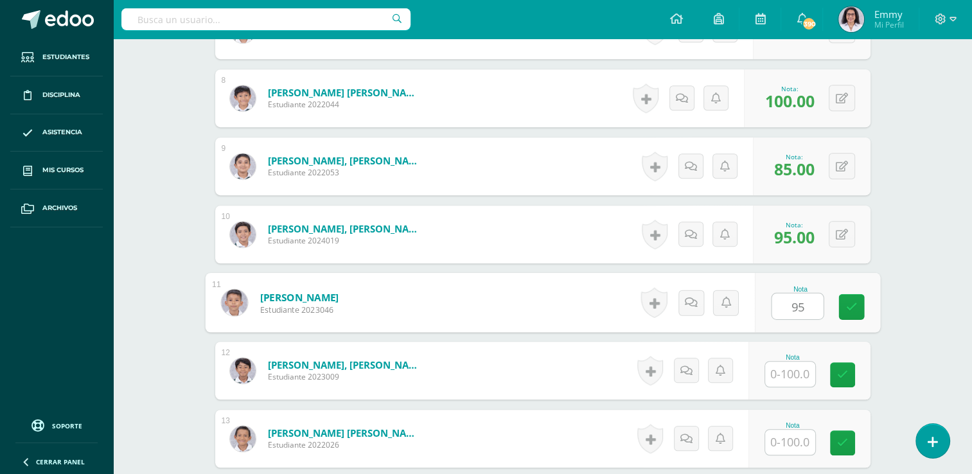
type input "95"
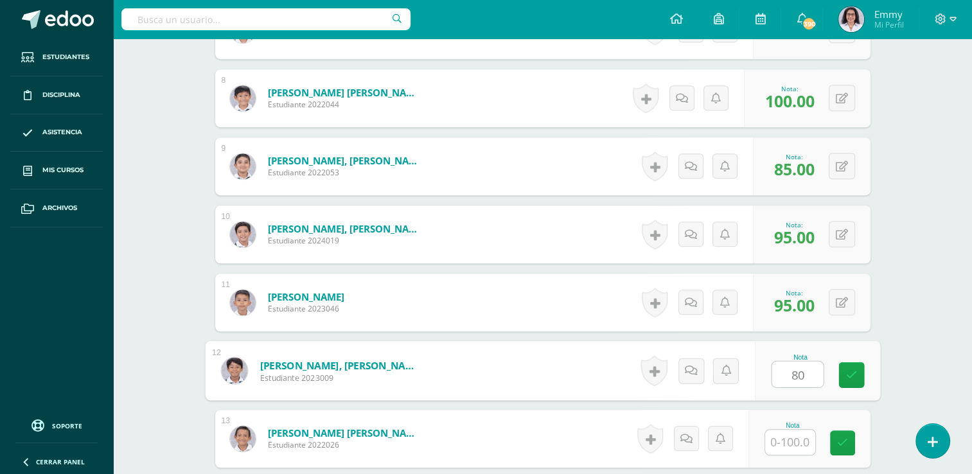
type input "80"
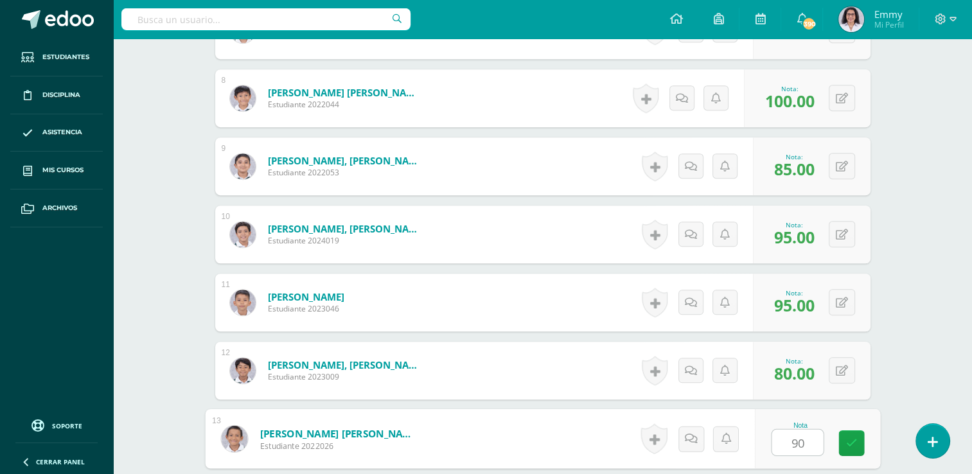
type input "90"
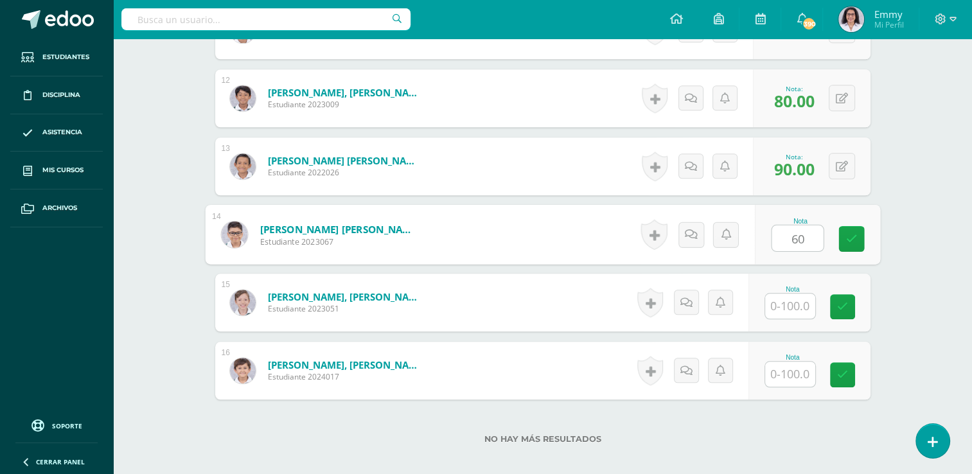
type input "60"
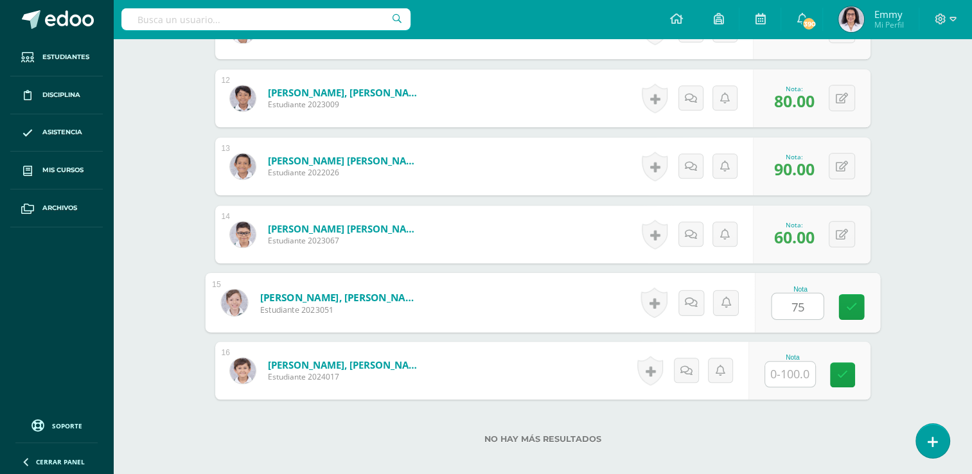
type input "75"
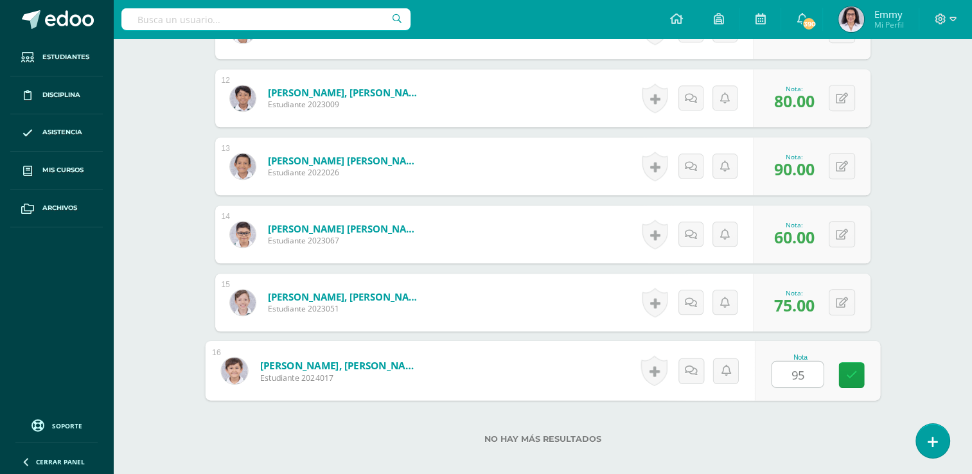
type input "95"
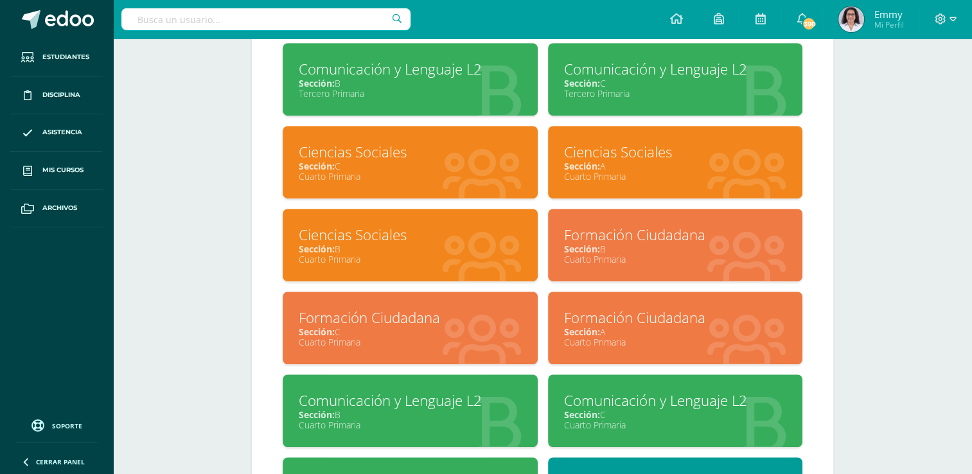
scroll to position [771, 0]
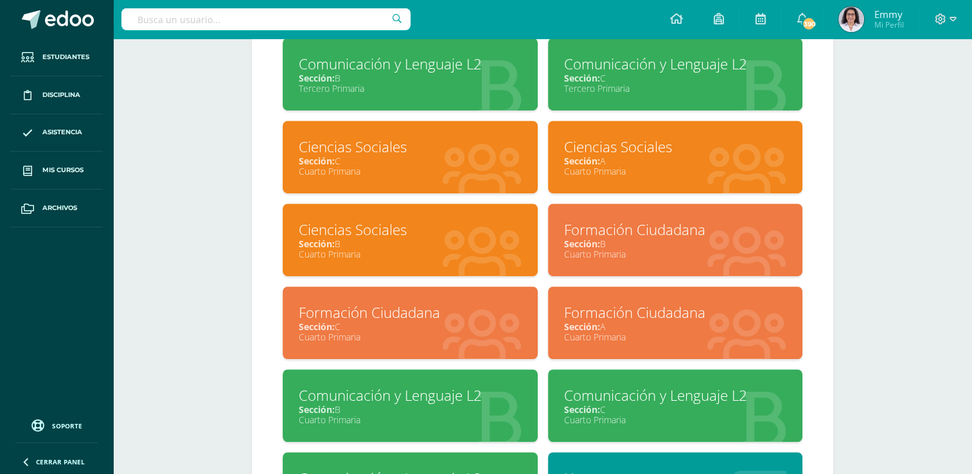
click at [646, 175] on div "Cuarto Primaria" at bounding box center [675, 171] width 223 height 12
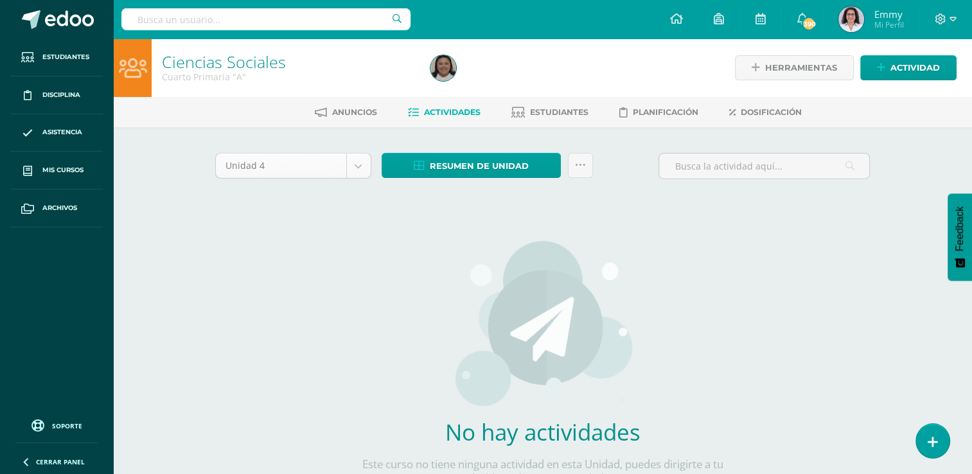
click at [359, 163] on body "Estudiantes Disciplina Asistencia Mis cursos Archivos Soporte Ayuda Reportar un…" at bounding box center [486, 276] width 972 height 552
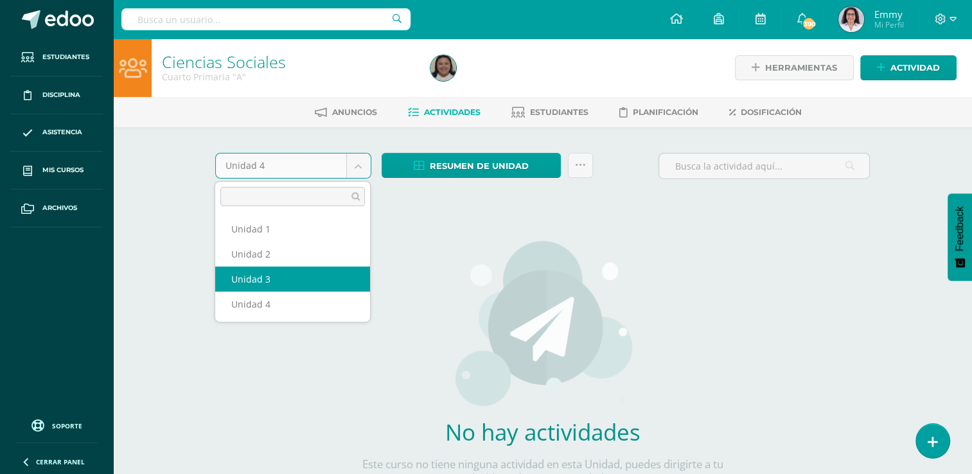
select select "Unidad 3"
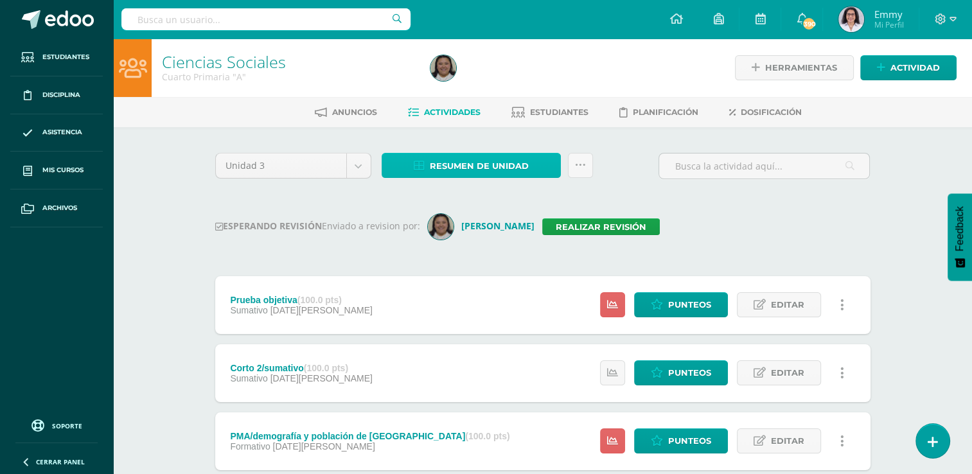
click at [511, 157] on span "Resumen de unidad" at bounding box center [479, 166] width 99 height 24
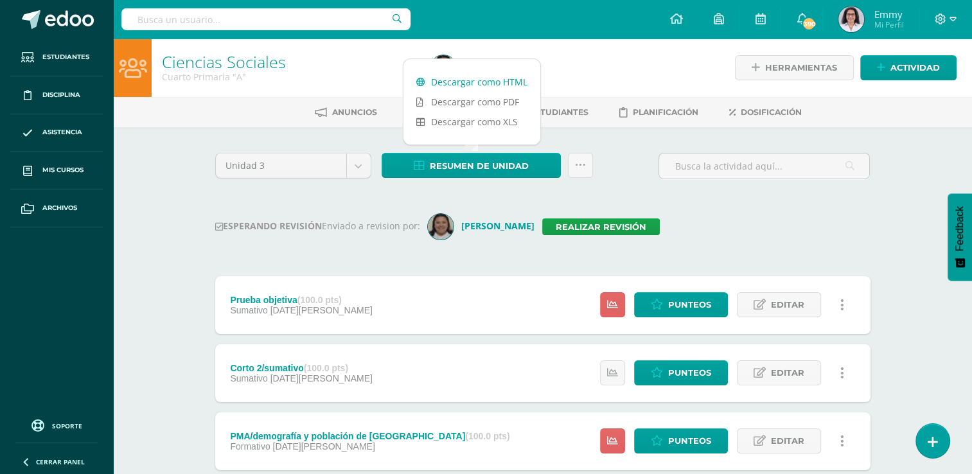
click at [491, 78] on link "Descargar como HTML" at bounding box center [471, 82] width 137 height 20
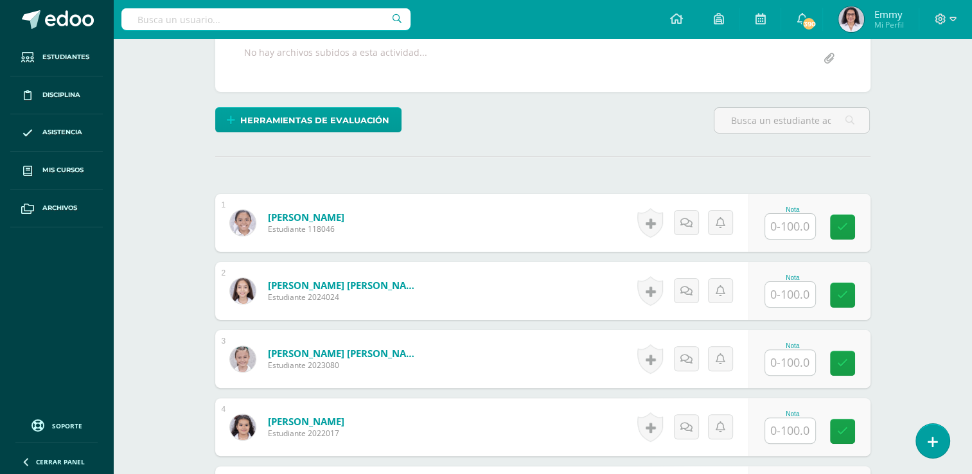
scroll to position [265, 0]
click at [802, 231] on input "text" at bounding box center [790, 226] width 50 height 25
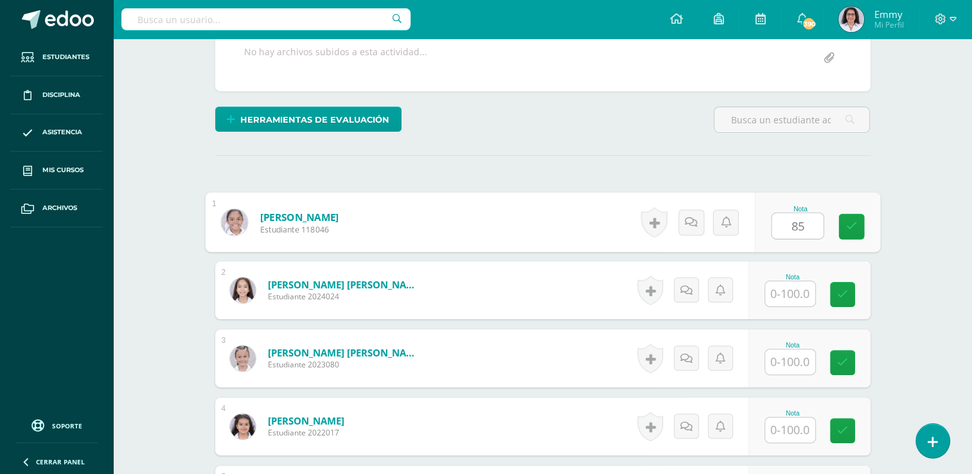
type input "85"
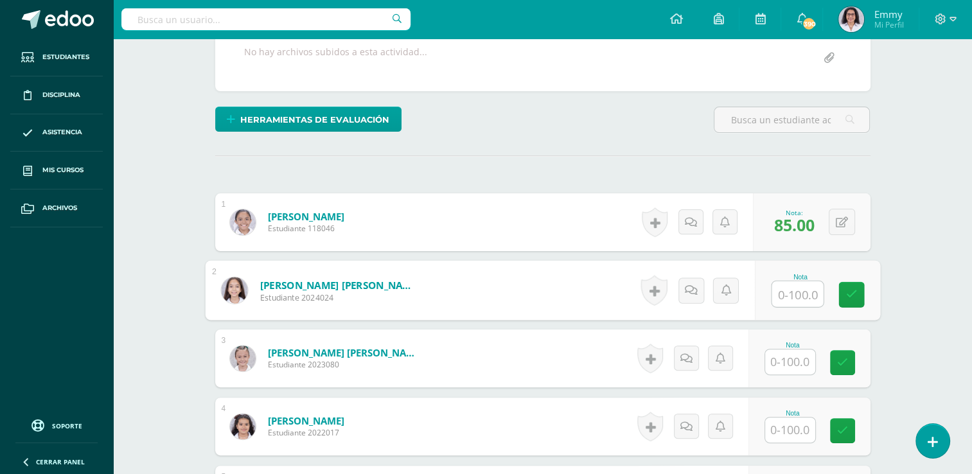
click at [832, 202] on div "0 Logros Logros obtenidos Aún no hay logros agregados Nota: 85.00" at bounding box center [812, 222] width 118 height 58
click at [847, 199] on div "0 Logros Logros obtenidos Aún no hay logros agregados Nota: 85.00" at bounding box center [812, 222] width 118 height 58
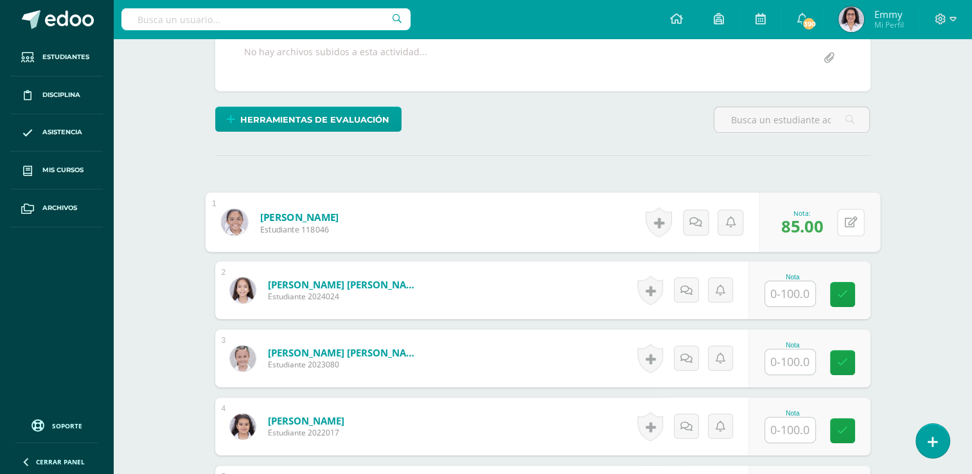
click at [836, 207] on div "0 Logros Logros obtenidos Aún no hay logros agregados Nota: 85.00" at bounding box center [819, 223] width 121 height 60
click at [849, 211] on button at bounding box center [850, 222] width 27 height 27
type input "90"
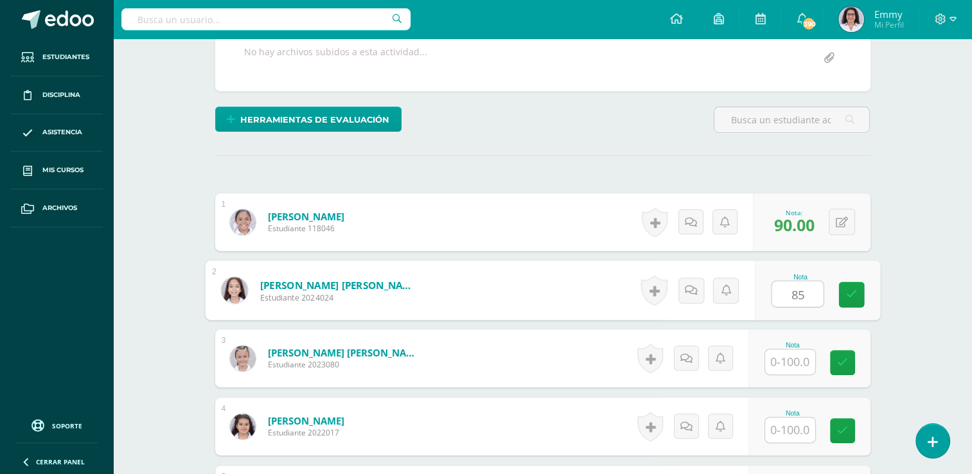
type input "85"
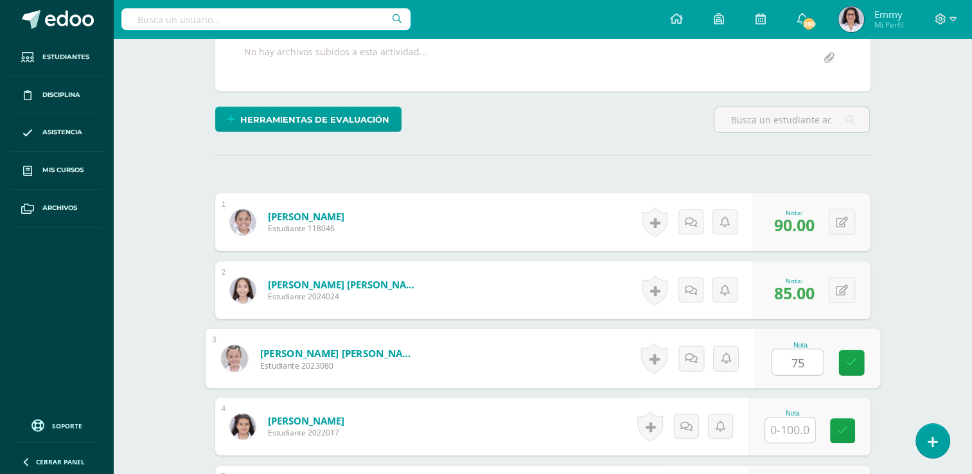
type input "75"
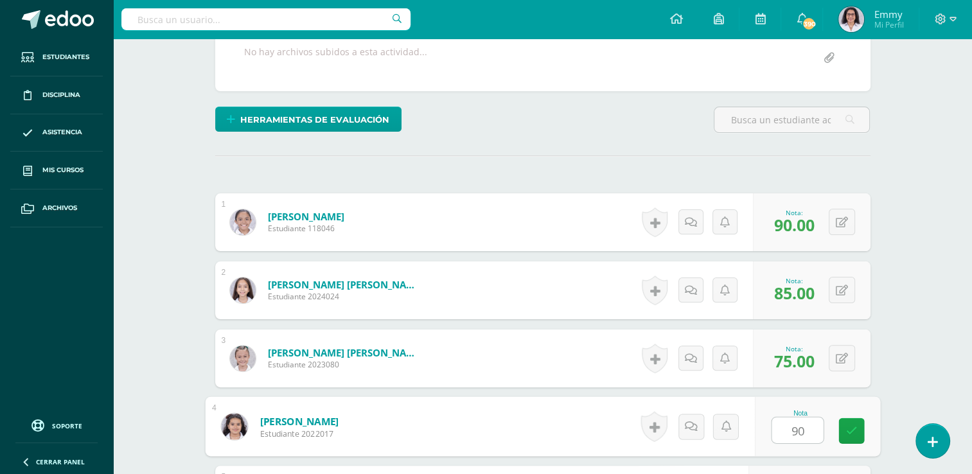
type input "90"
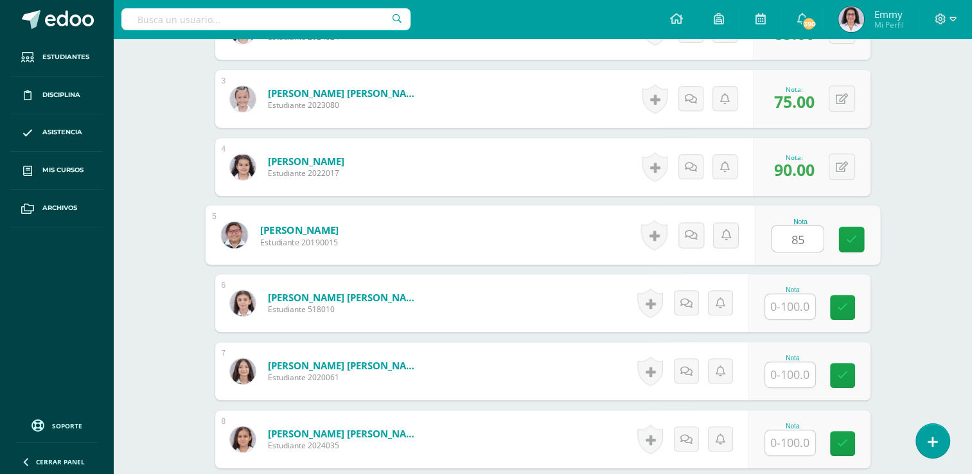
type input "85"
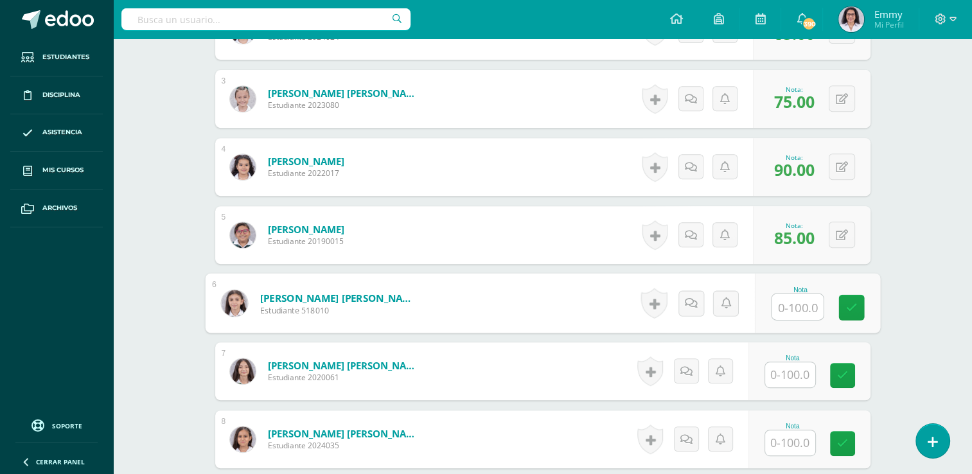
click at [794, 358] on div "Nota" at bounding box center [792, 358] width 57 height 7
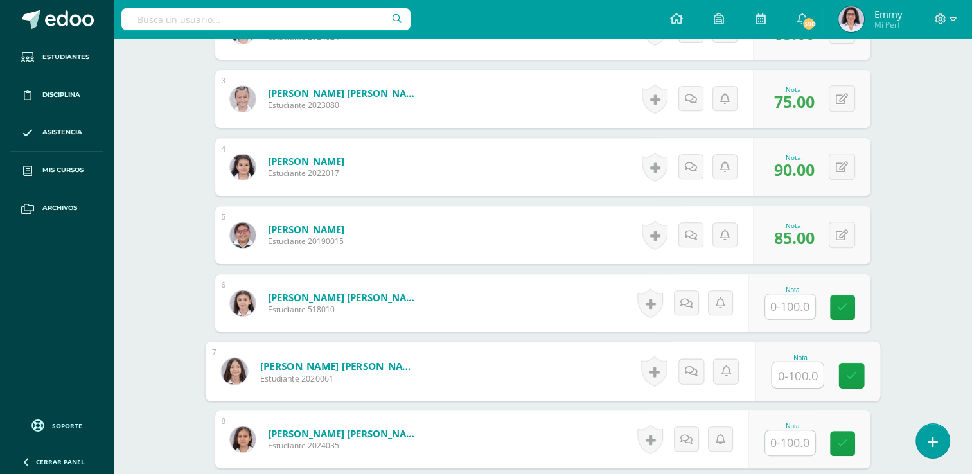
click at [793, 371] on input "text" at bounding box center [796, 375] width 51 height 26
type input "94"
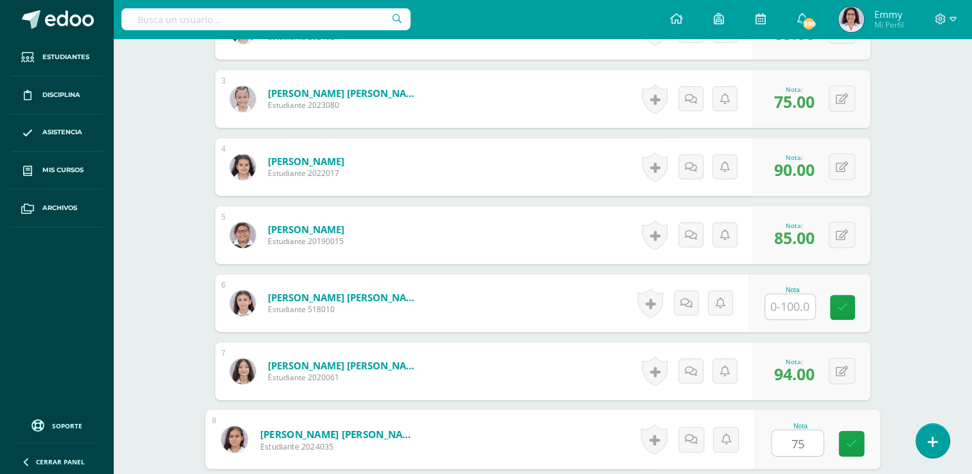
type input "75"
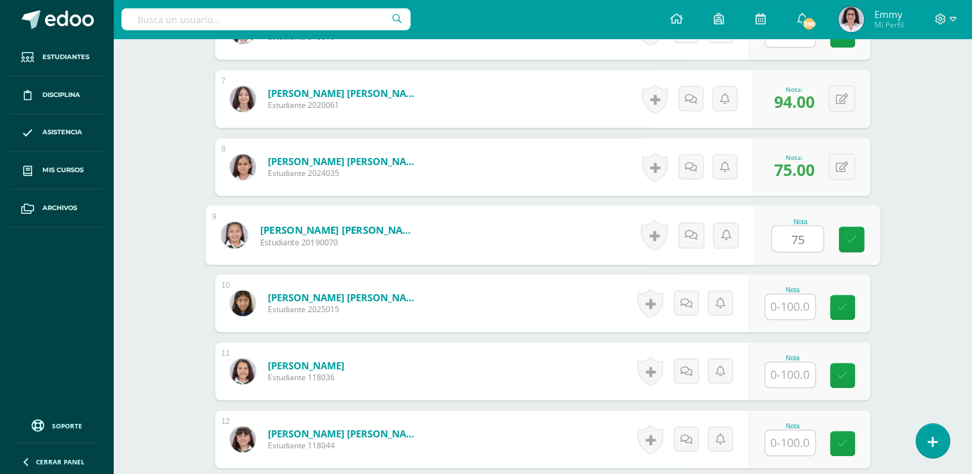
type input "75"
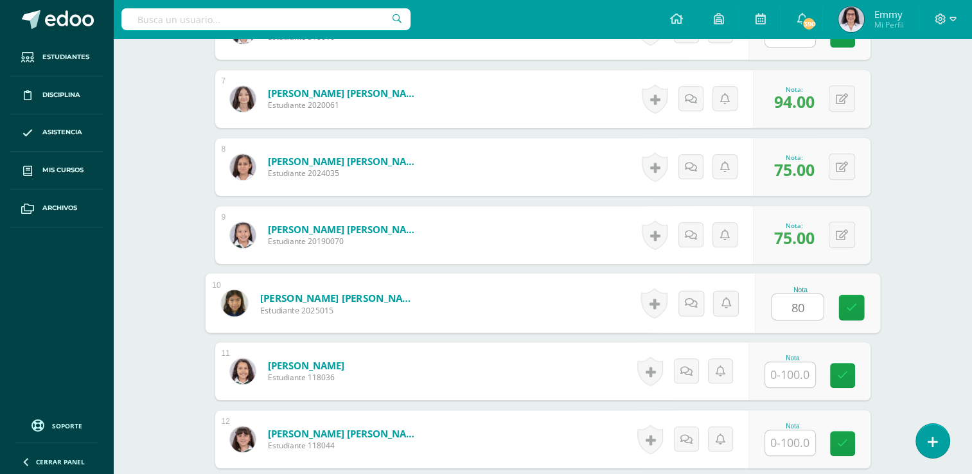
type input "80"
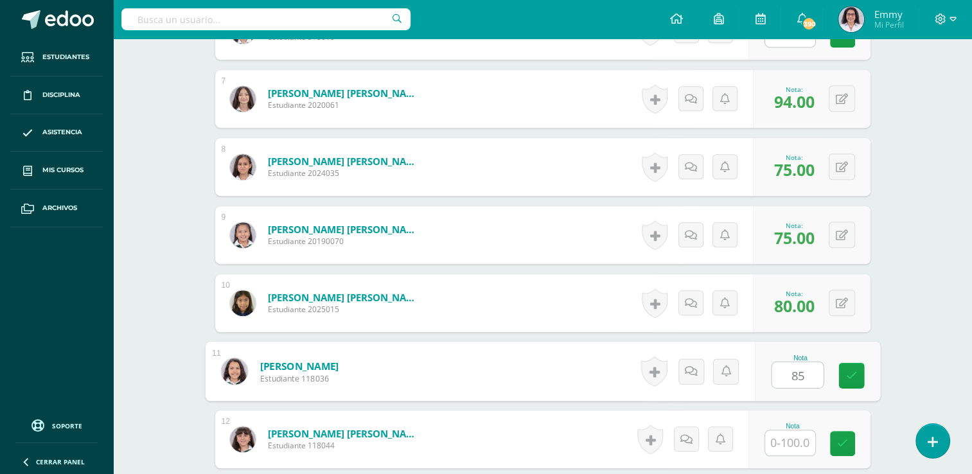
type input "85"
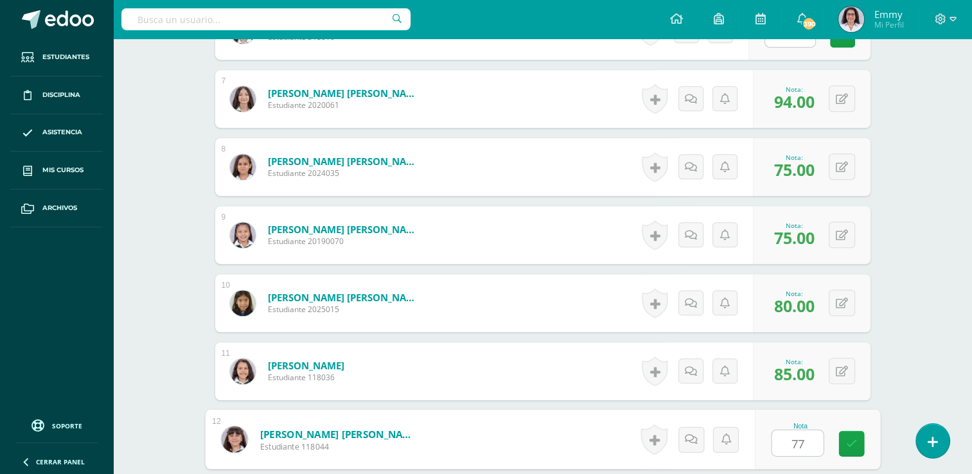
type input "77"
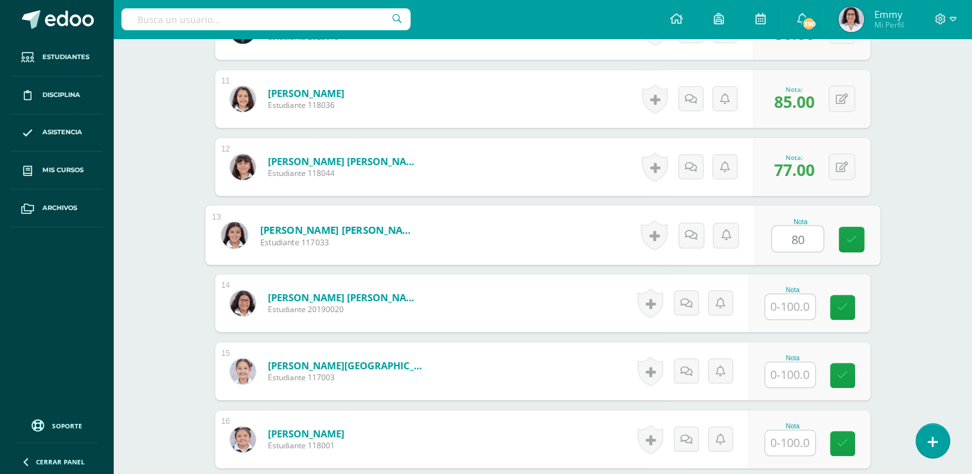
type input "80"
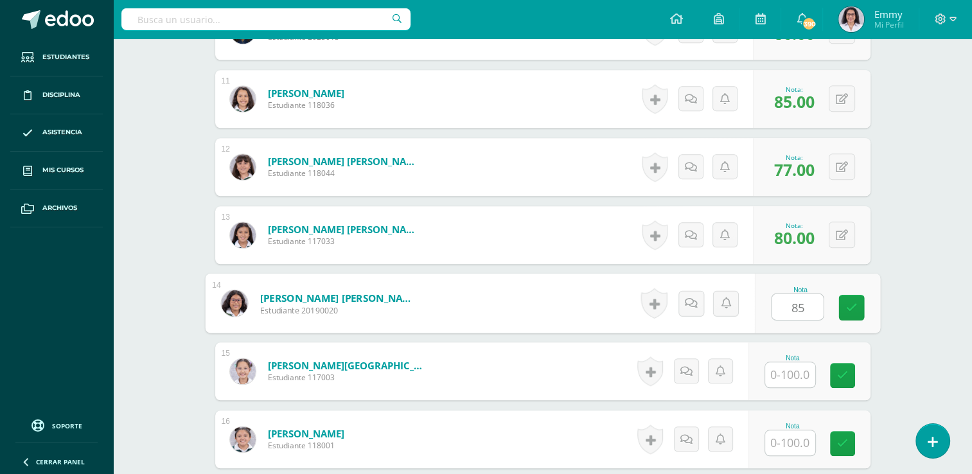
type input "85"
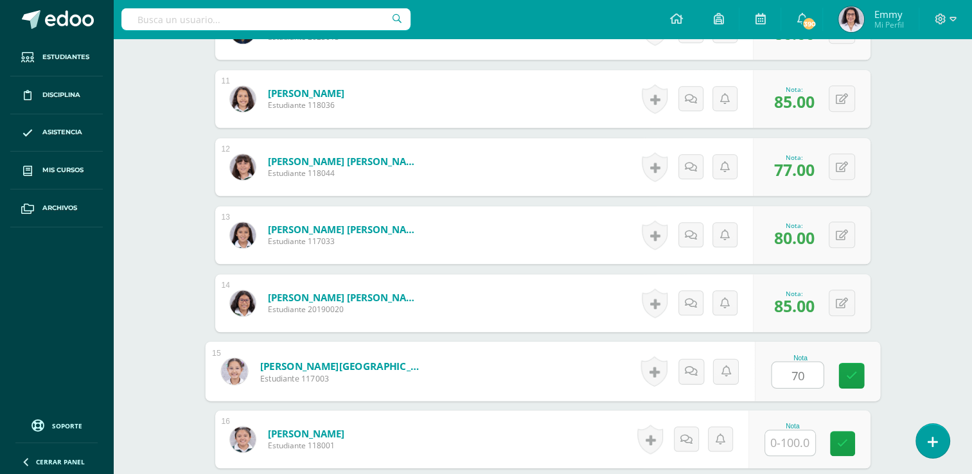
type input "70"
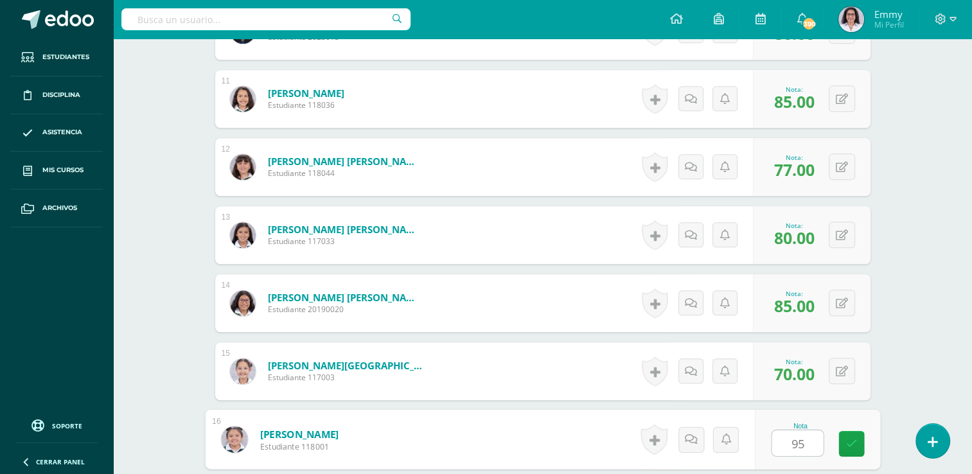
type input "95"
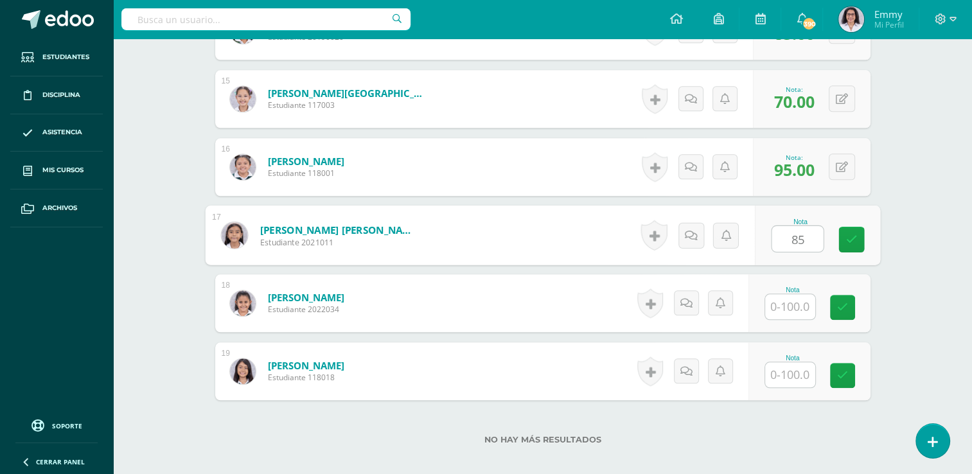
type input "85"
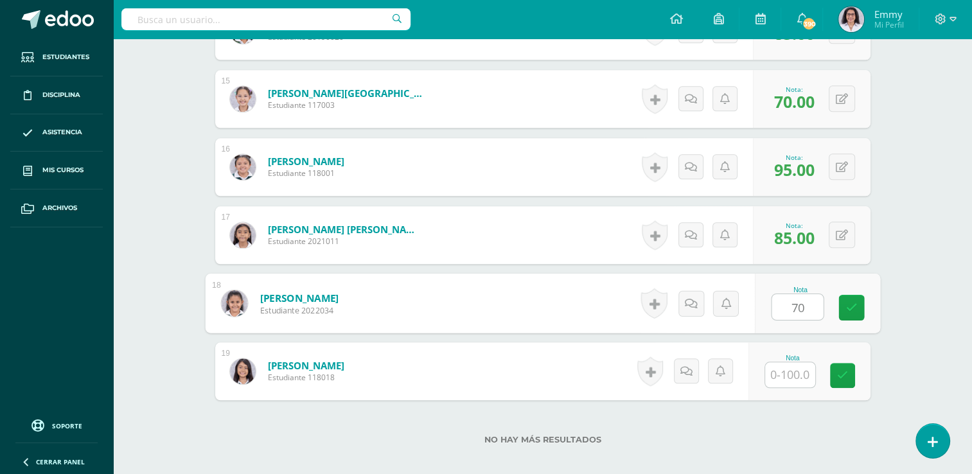
type input "70"
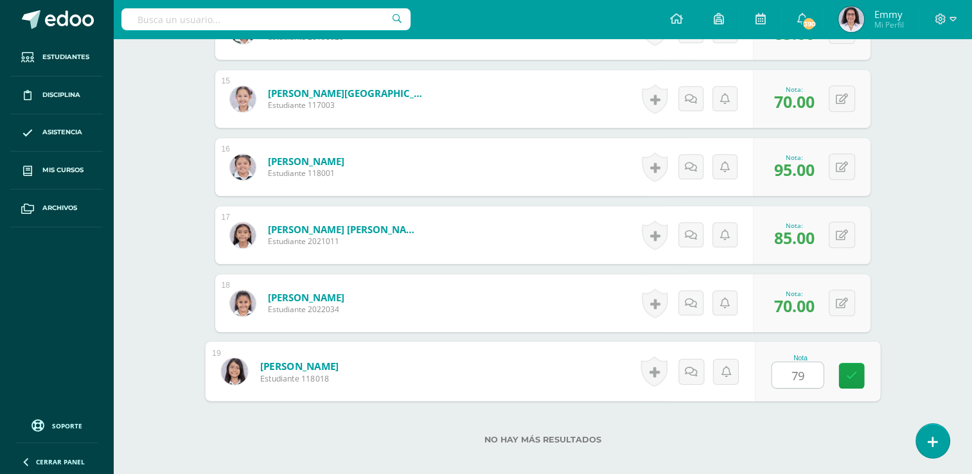
type input "79"
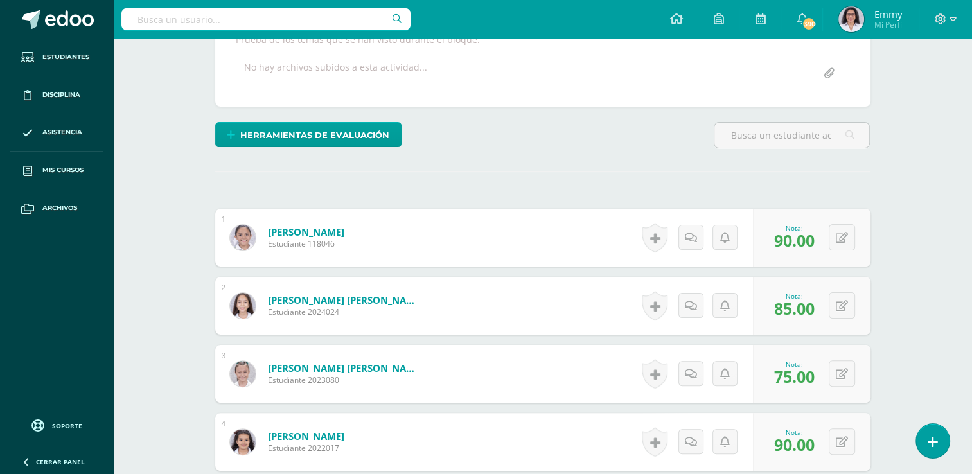
scroll to position [0, 0]
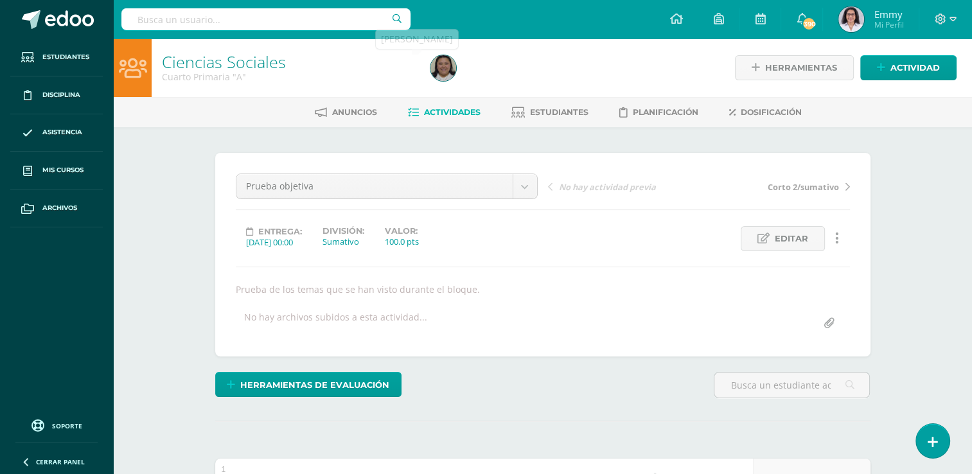
click at [449, 53] on div at bounding box center [443, 68] width 36 height 58
click at [447, 65] on img at bounding box center [443, 68] width 26 height 26
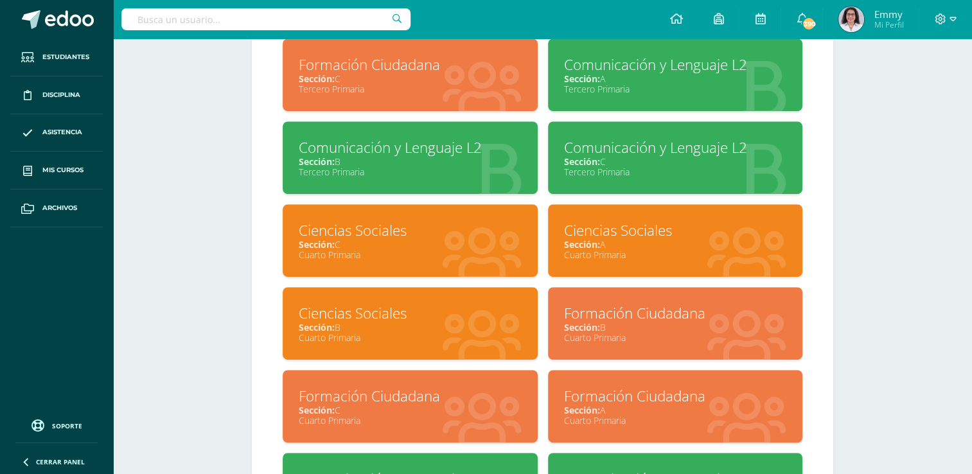
scroll to position [707, 0]
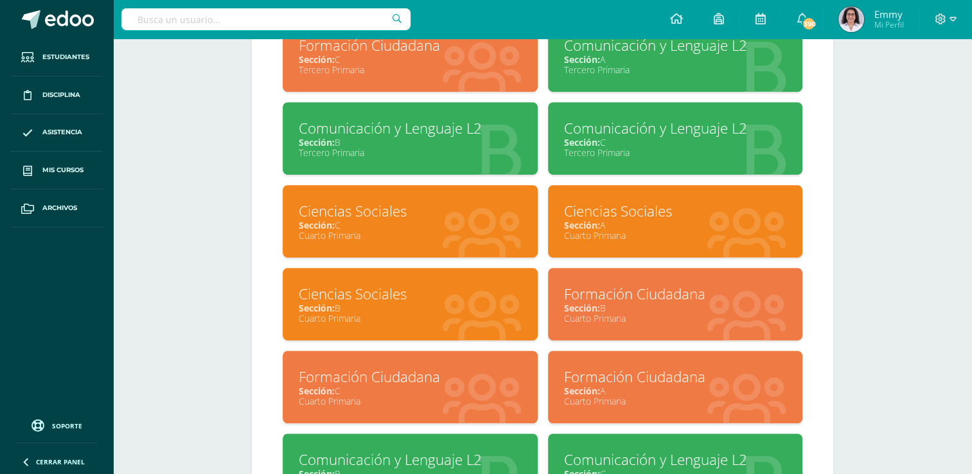
click at [501, 228] on div "Sección: C" at bounding box center [410, 225] width 223 height 12
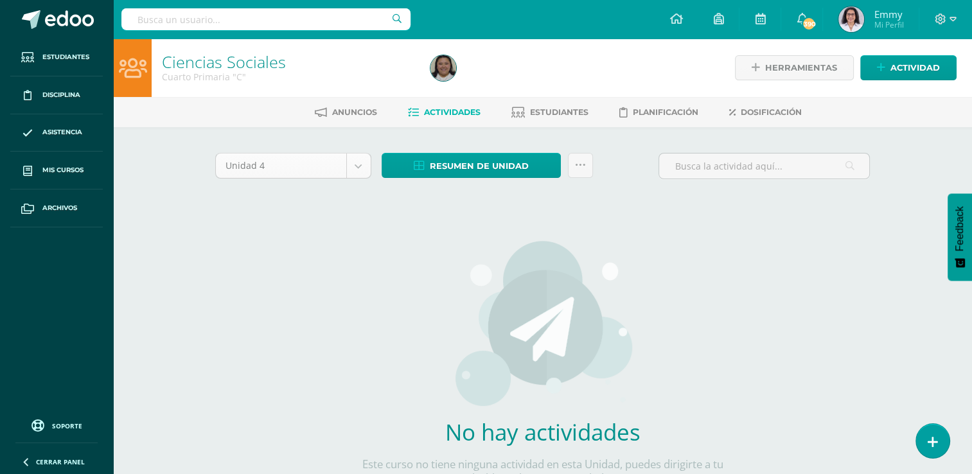
click at [370, 162] on div "Unidad 4" at bounding box center [293, 166] width 156 height 26
click at [364, 164] on body "Estudiantes Disciplina Asistencia Mis cursos Archivos Soporte Ayuda Reportar un…" at bounding box center [486, 276] width 972 height 552
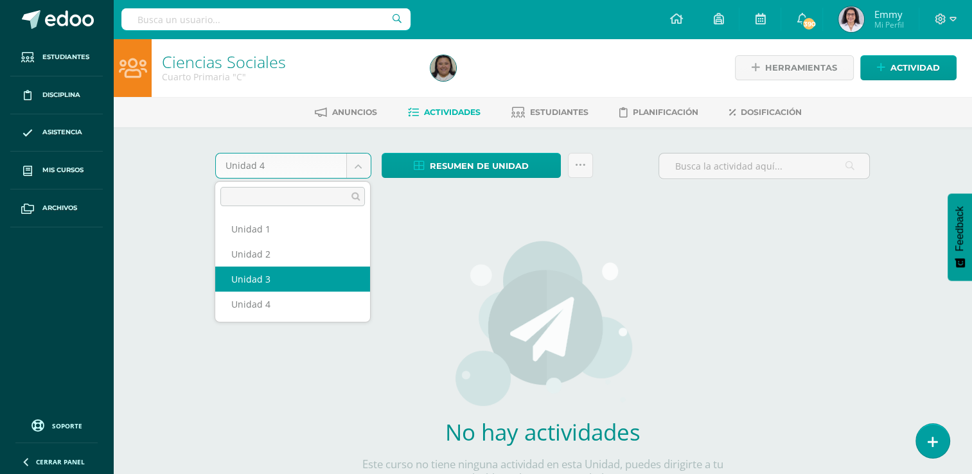
select select "Unidad 3"
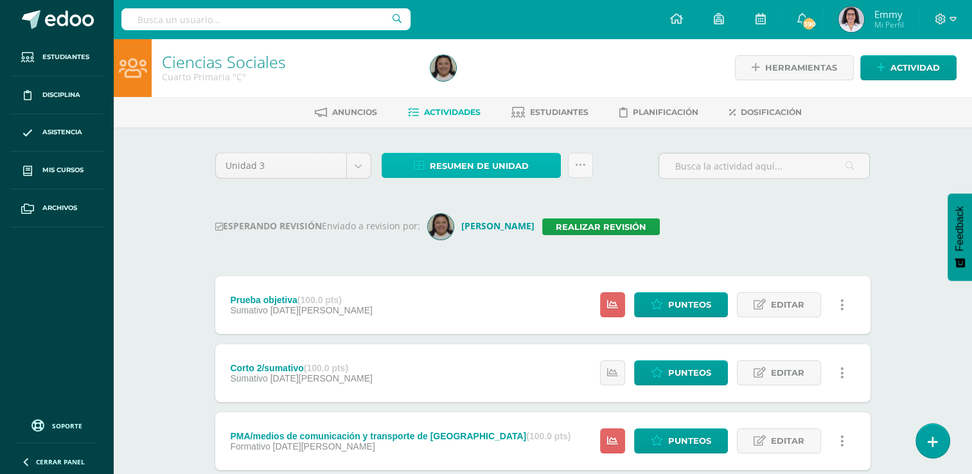
click at [523, 164] on span "Resumen de unidad" at bounding box center [479, 166] width 99 height 24
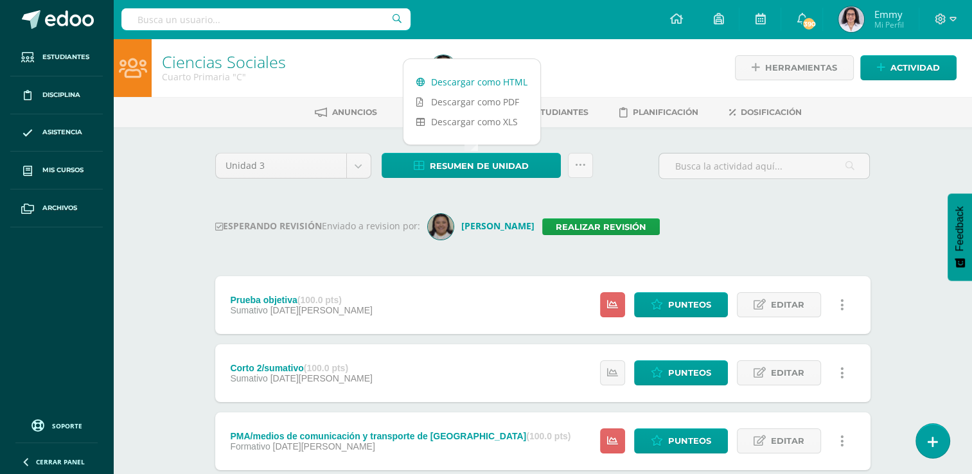
click at [475, 78] on link "Descargar como HTML" at bounding box center [471, 82] width 137 height 20
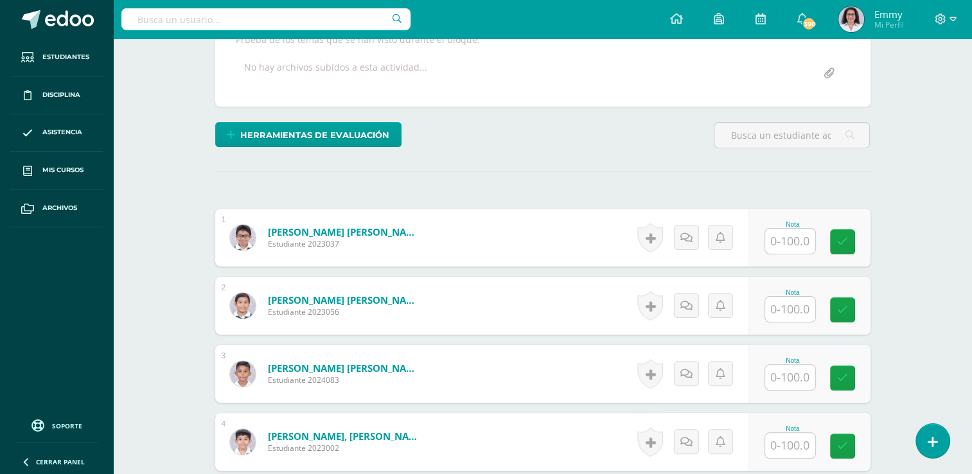
scroll to position [265, 0]
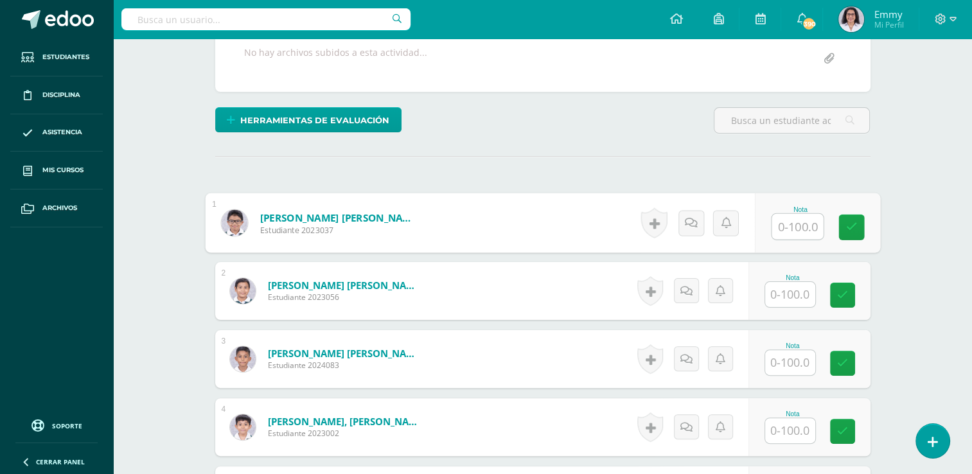
click at [798, 220] on input "text" at bounding box center [796, 227] width 51 height 26
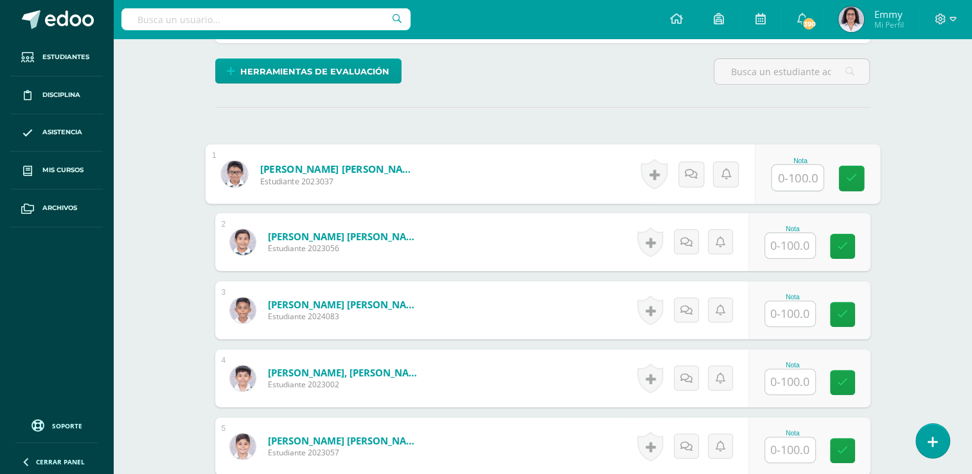
scroll to position [321, 0]
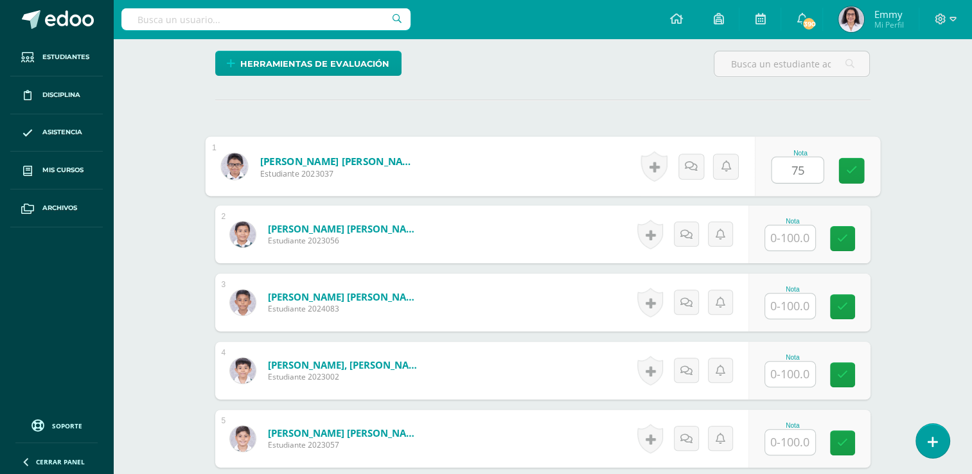
type input "75"
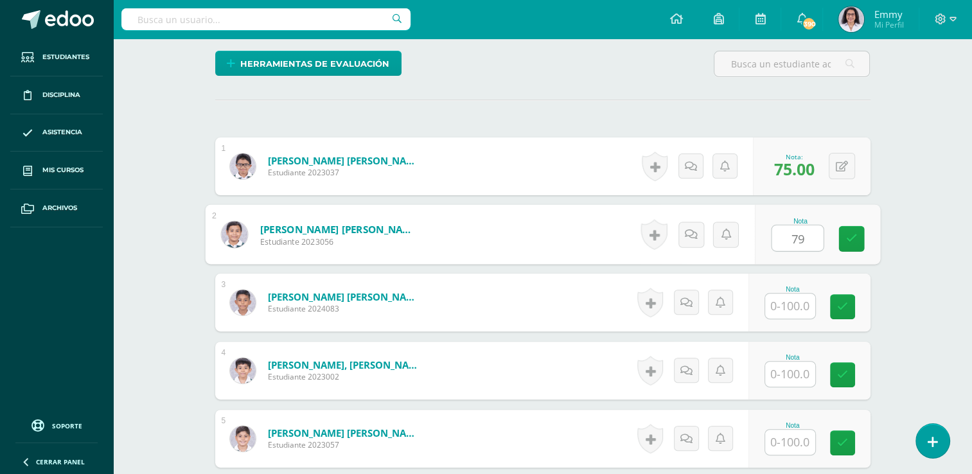
type input "79"
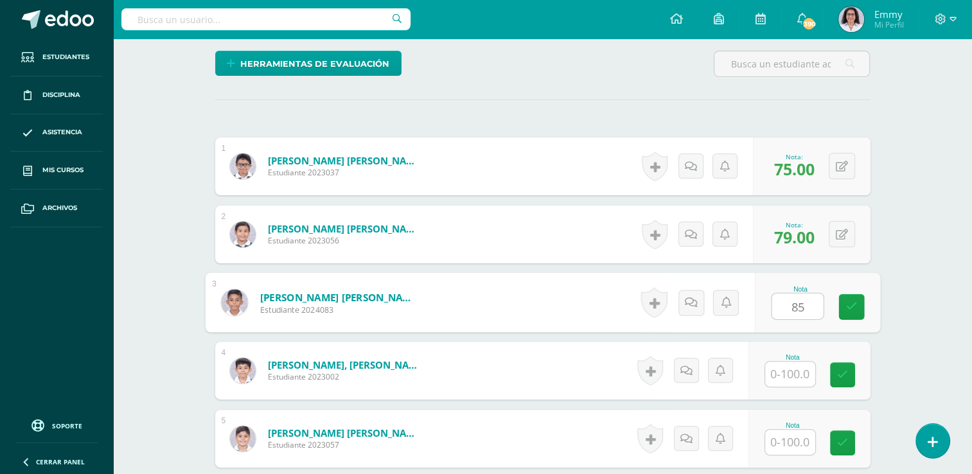
type input "85"
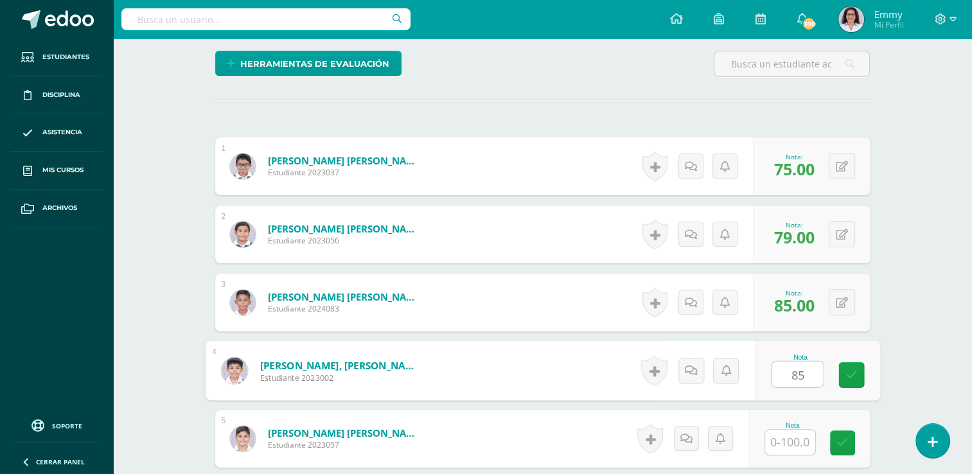
type input "85"
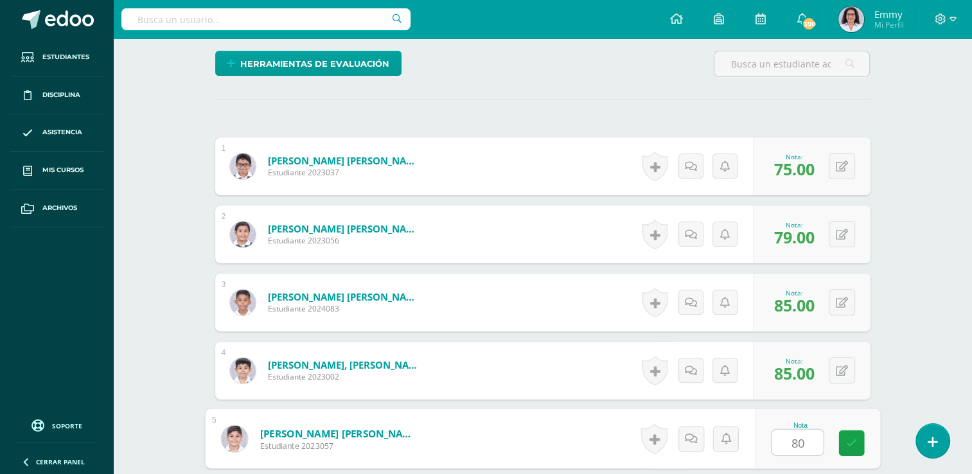
type input "80"
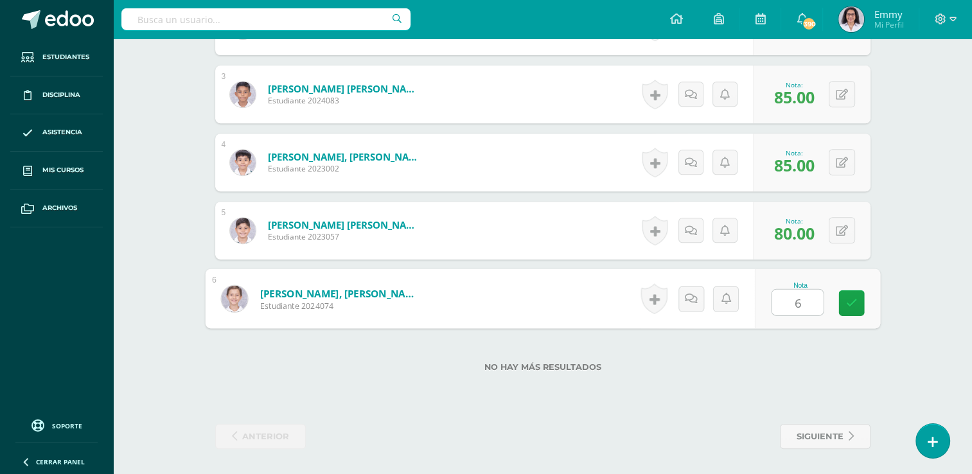
type input "60"
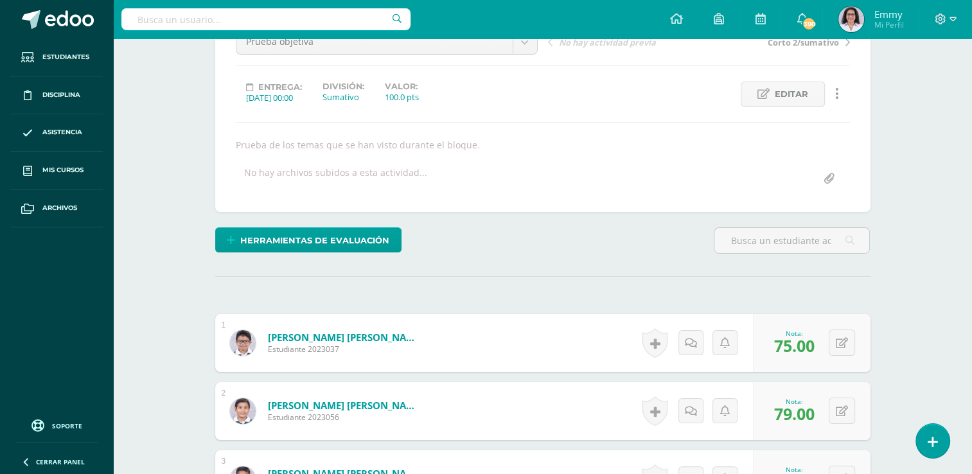
scroll to position [144, 0]
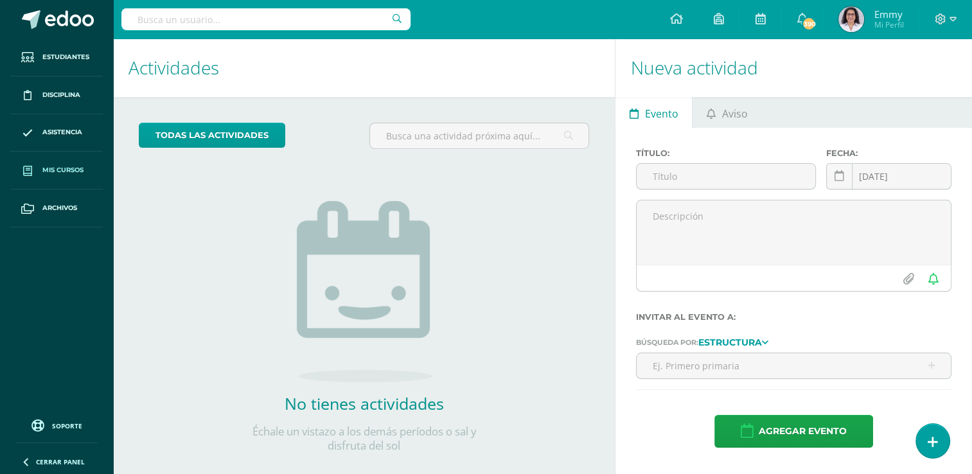
click at [73, 163] on link "Mis cursos" at bounding box center [56, 171] width 92 height 38
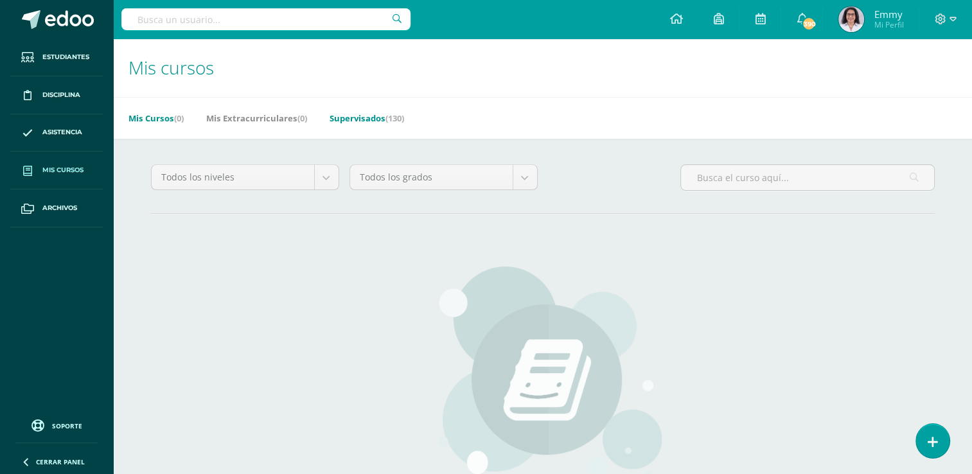
click at [390, 117] on link "Supervisados (130)" at bounding box center [367, 118] width 75 height 21
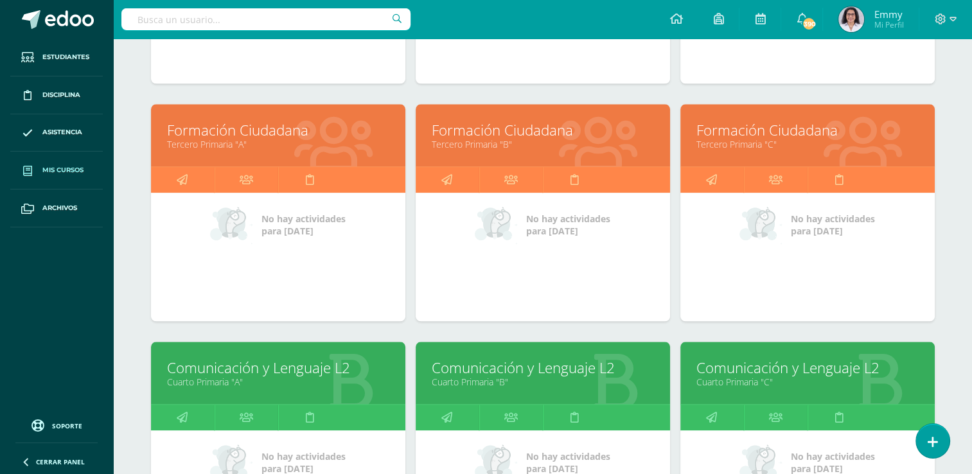
scroll to position [1521, 0]
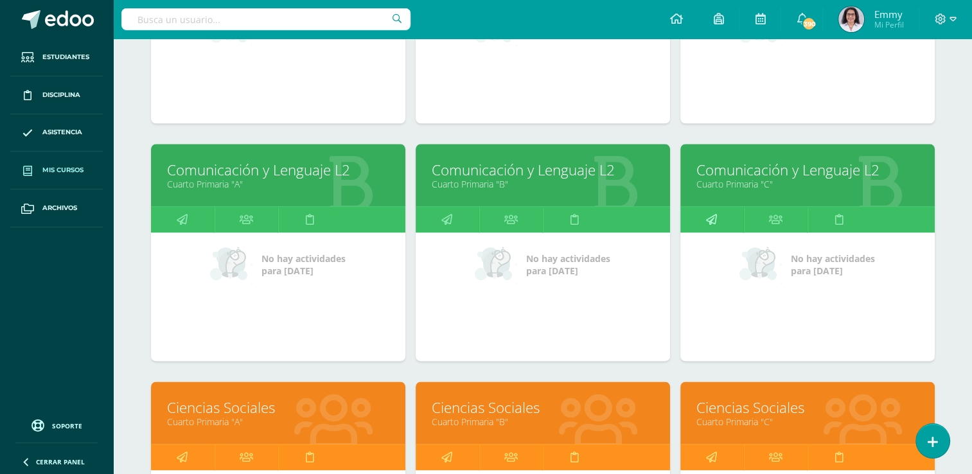
click at [709, 214] on icon at bounding box center [711, 219] width 11 height 25
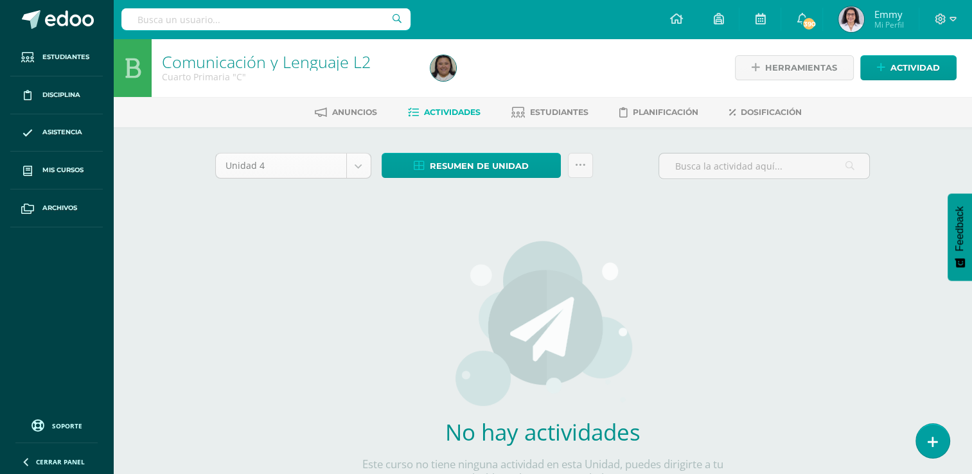
click at [370, 164] on body "Estudiantes Disciplina Asistencia Mis cursos Archivos Soporte Ayuda Reportar un…" at bounding box center [486, 276] width 972 height 552
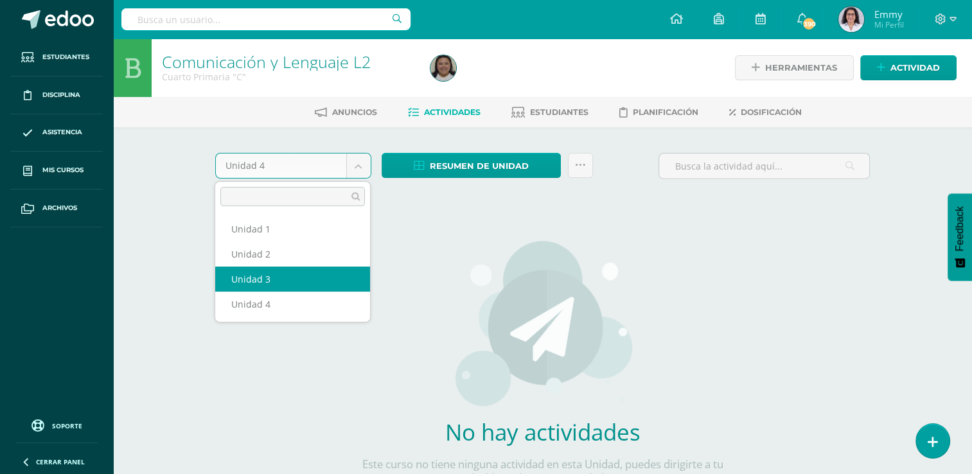
select select "Unidad 3"
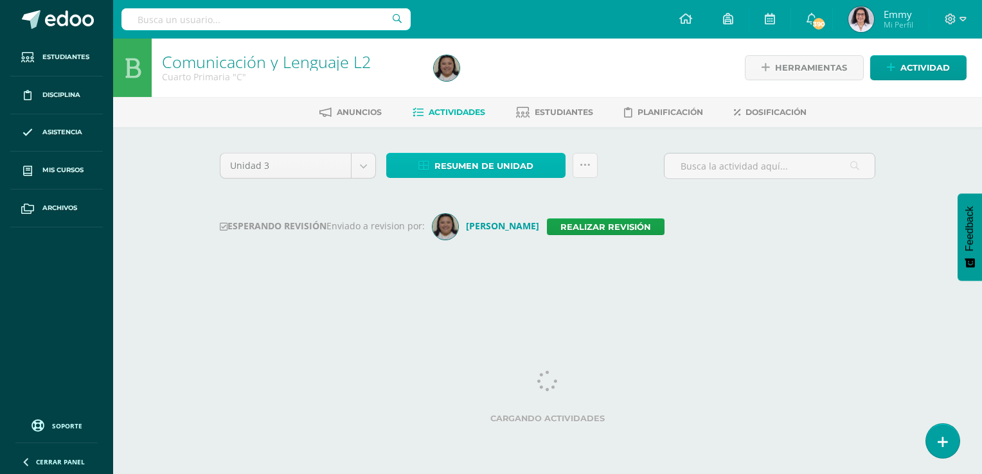
click at [477, 166] on span "Resumen de unidad" at bounding box center [483, 166] width 99 height 24
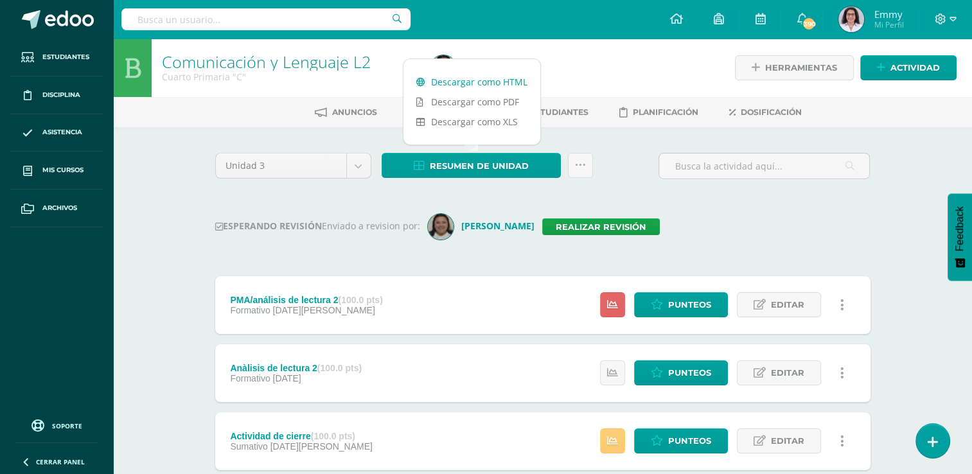
click at [464, 80] on link "Descargar como HTML" at bounding box center [471, 82] width 137 height 20
click at [646, 198] on div "Unidad 3 Unidad 1 Unidad 2 Unidad 3 Unidad 4 Resumen de unidad Subir actividade…" at bounding box center [542, 477] width 665 height 649
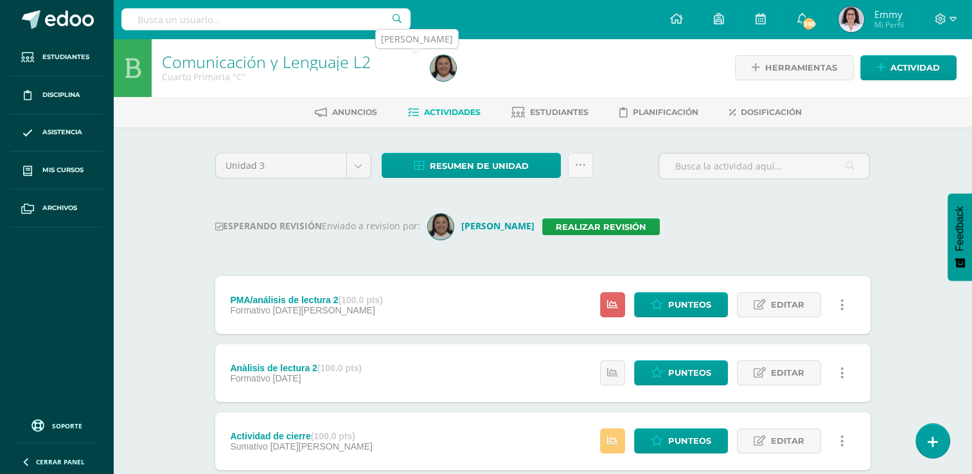
click at [444, 68] on img at bounding box center [443, 68] width 26 height 26
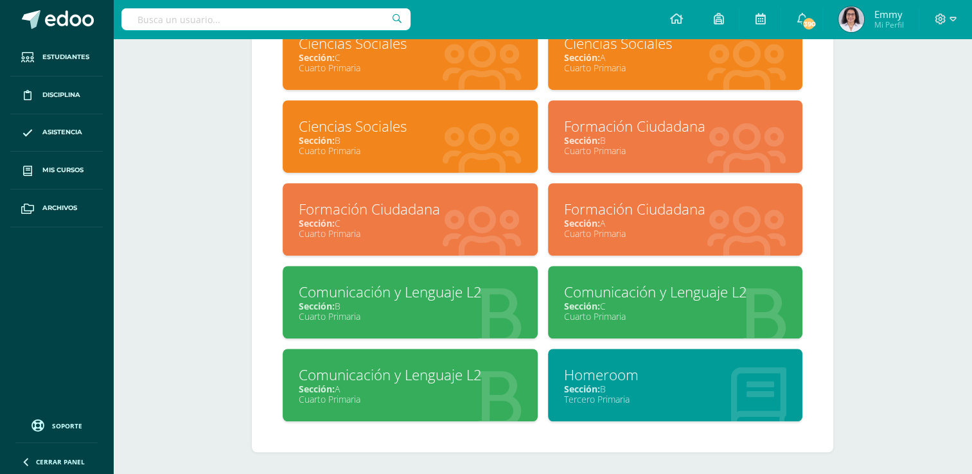
scroll to position [879, 0]
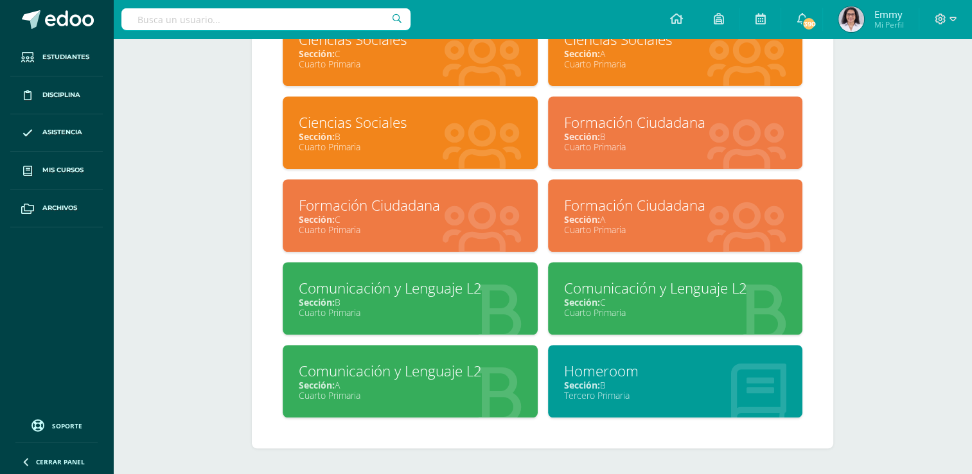
click at [455, 303] on div "Sección: B" at bounding box center [410, 302] width 223 height 12
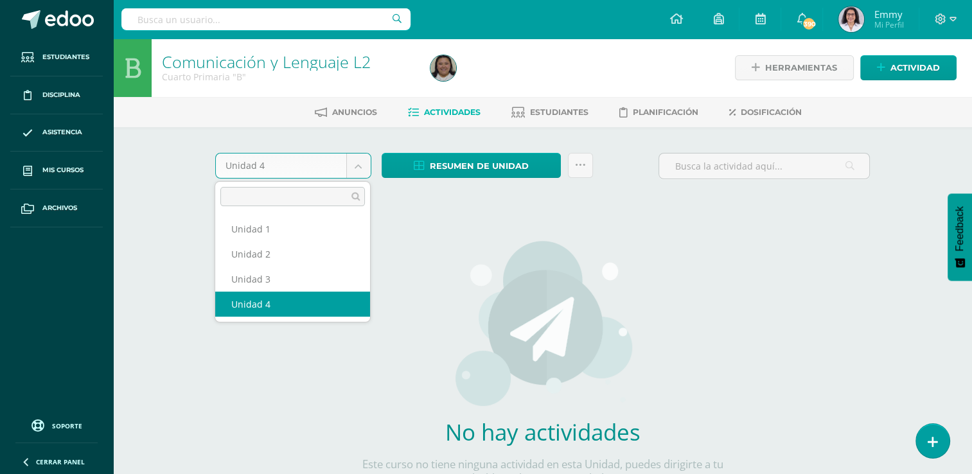
click at [358, 164] on body "Estudiantes Disciplina Asistencia Mis cursos Archivos Soporte Ayuda Reportar un…" at bounding box center [486, 276] width 972 height 552
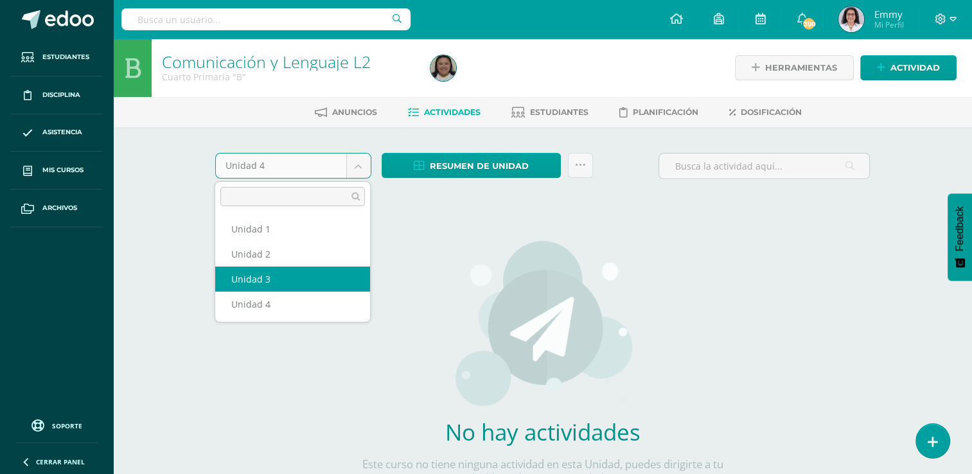
select select "Unidad 3"
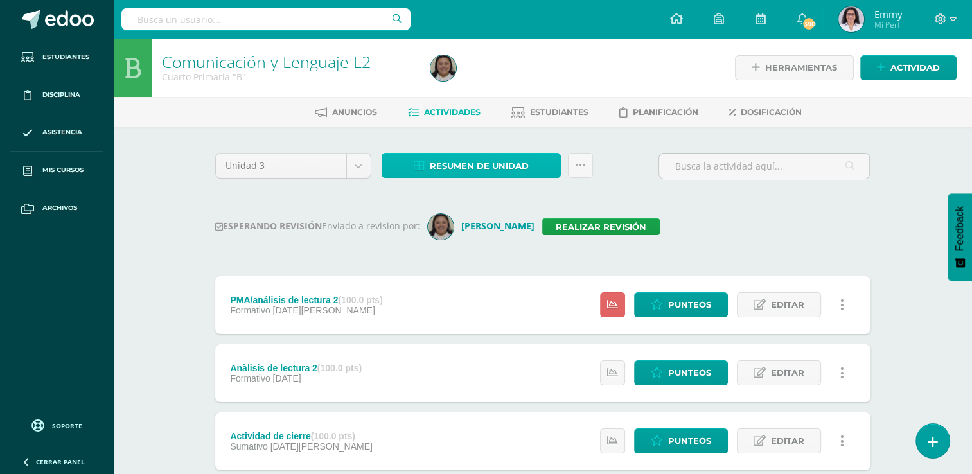
click at [520, 167] on span "Resumen de unidad" at bounding box center [479, 166] width 99 height 24
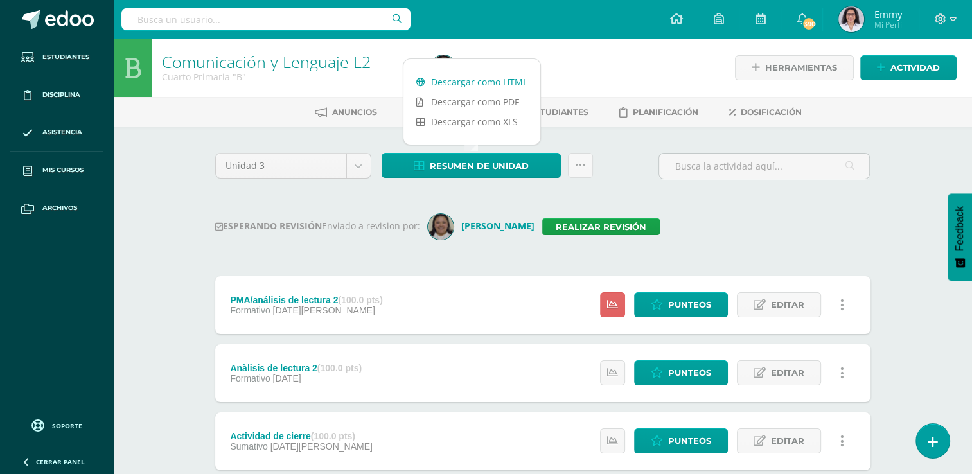
click at [495, 73] on link "Descargar como HTML" at bounding box center [471, 82] width 137 height 20
click at [222, 122] on ul "Anuncios Actividades Estudiantes Planificación Dosificación" at bounding box center [557, 111] width 859 height 21
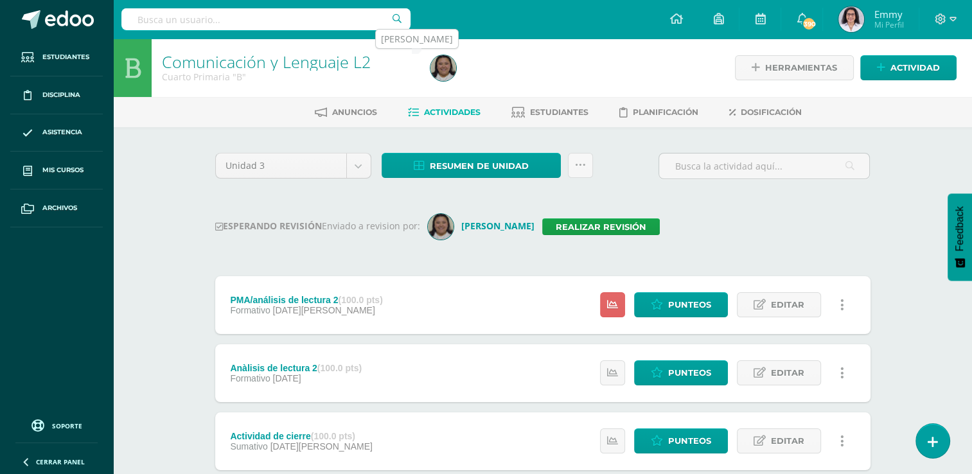
click at [454, 66] on img at bounding box center [443, 68] width 26 height 26
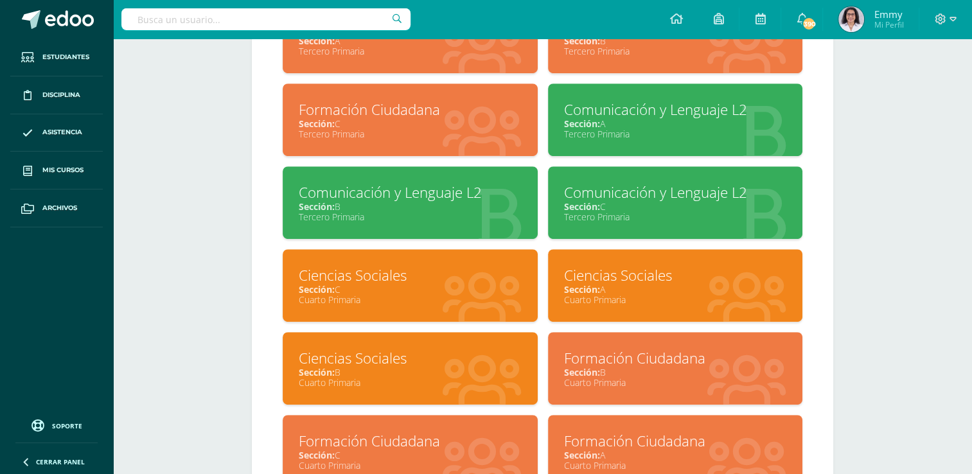
scroll to position [879, 0]
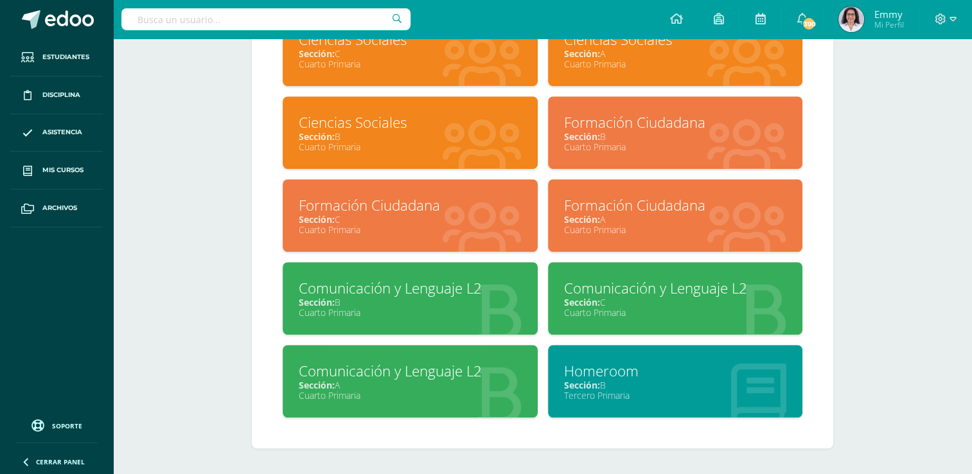
click at [447, 388] on div "Sección: A" at bounding box center [410, 385] width 223 height 12
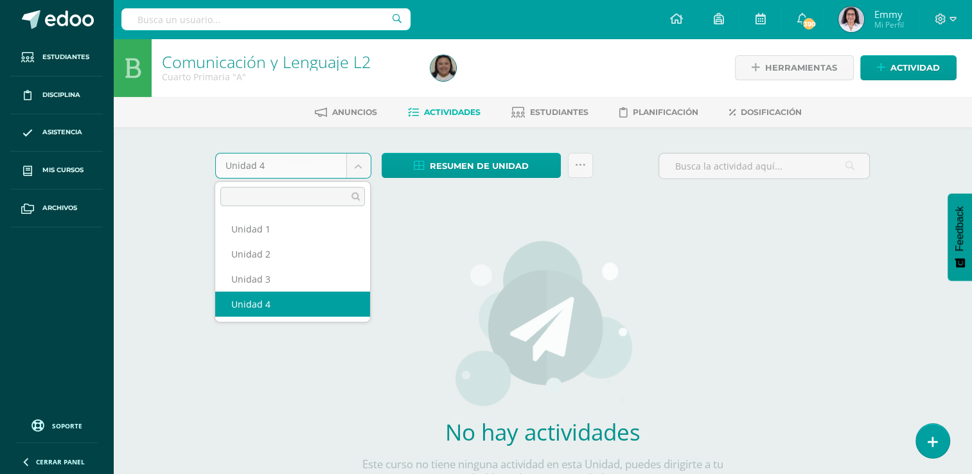
click at [358, 163] on body "Estudiantes Disciplina Asistencia Mis cursos Archivos Soporte Ayuda Reportar un…" at bounding box center [486, 276] width 972 height 552
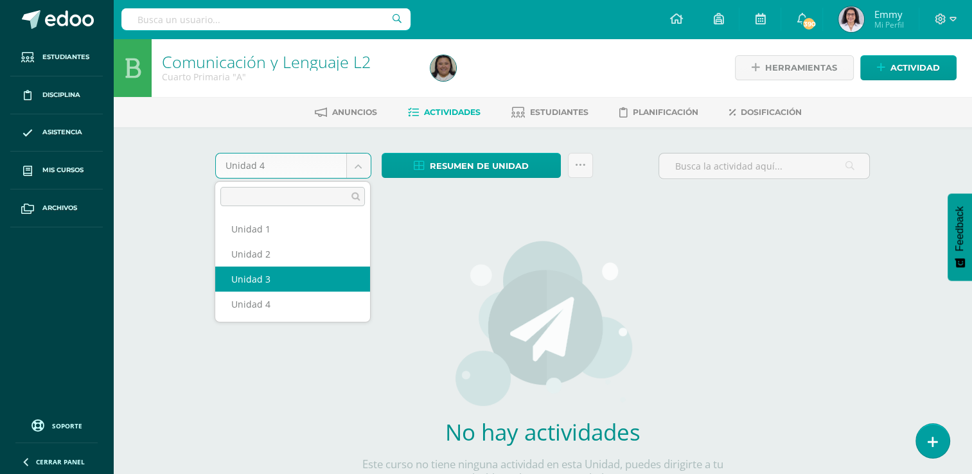
select select "Unidad 3"
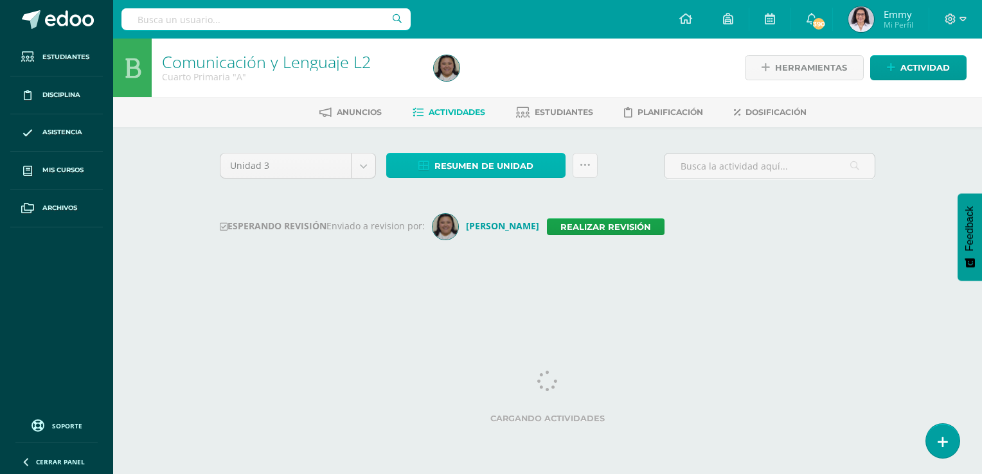
click at [501, 161] on span "Resumen de unidad" at bounding box center [483, 166] width 99 height 24
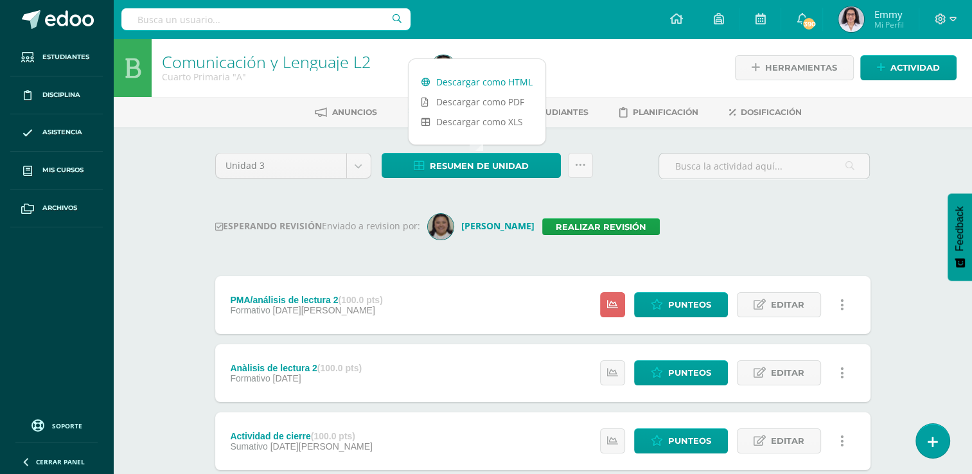
click at [491, 78] on link "Descargar como HTML" at bounding box center [477, 82] width 137 height 20
